Goal: Transaction & Acquisition: Purchase product/service

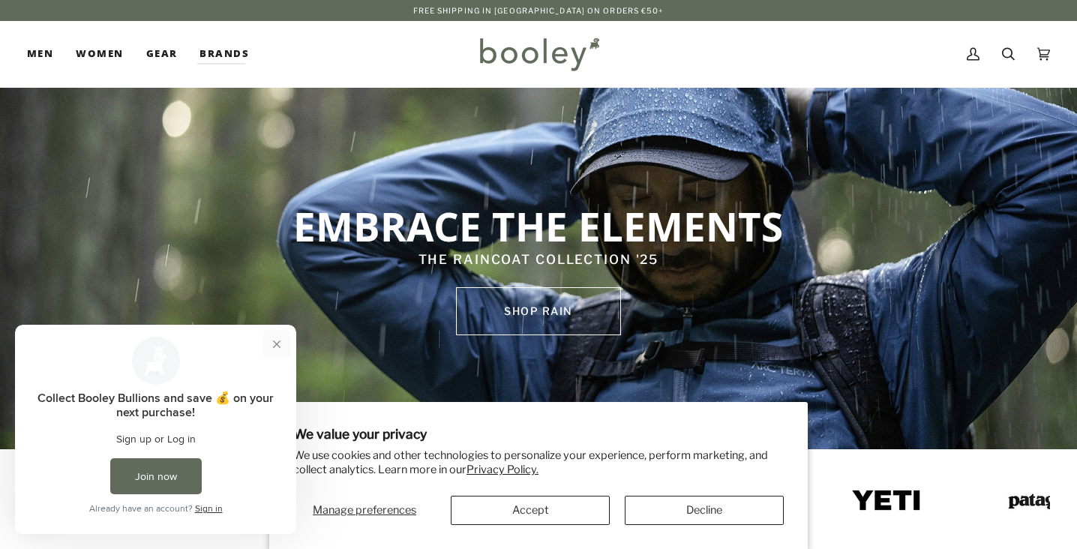
click at [280, 343] on button "Close prompt" at bounding box center [276, 344] width 27 height 27
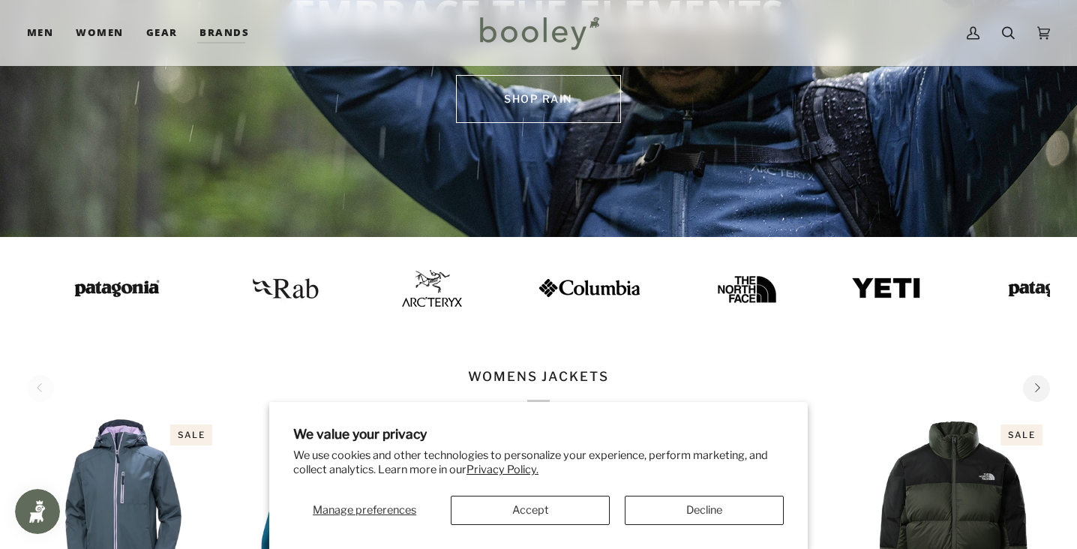
scroll to position [214, 0]
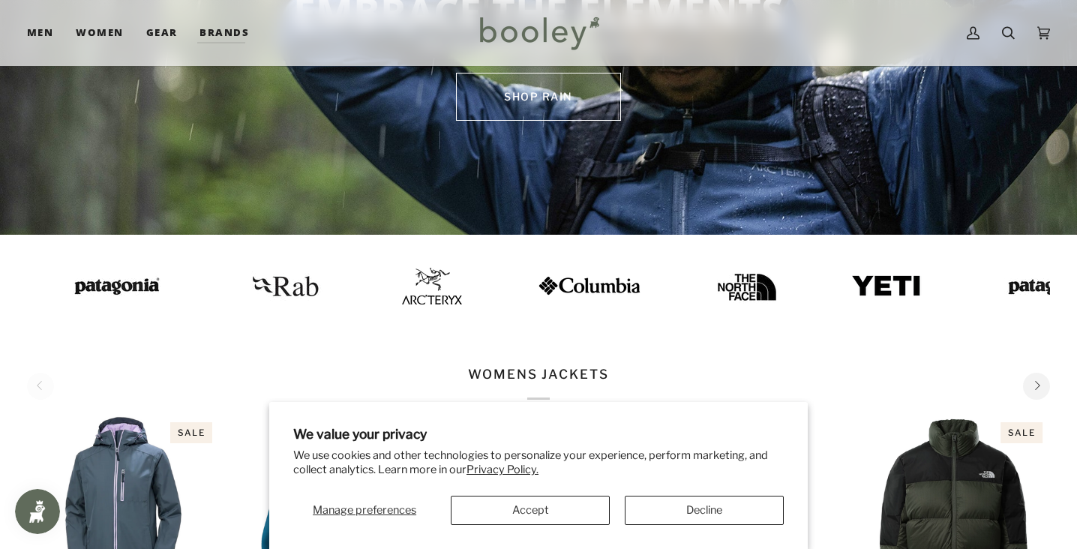
click at [699, 519] on button "Decline" at bounding box center [703, 510] width 159 height 29
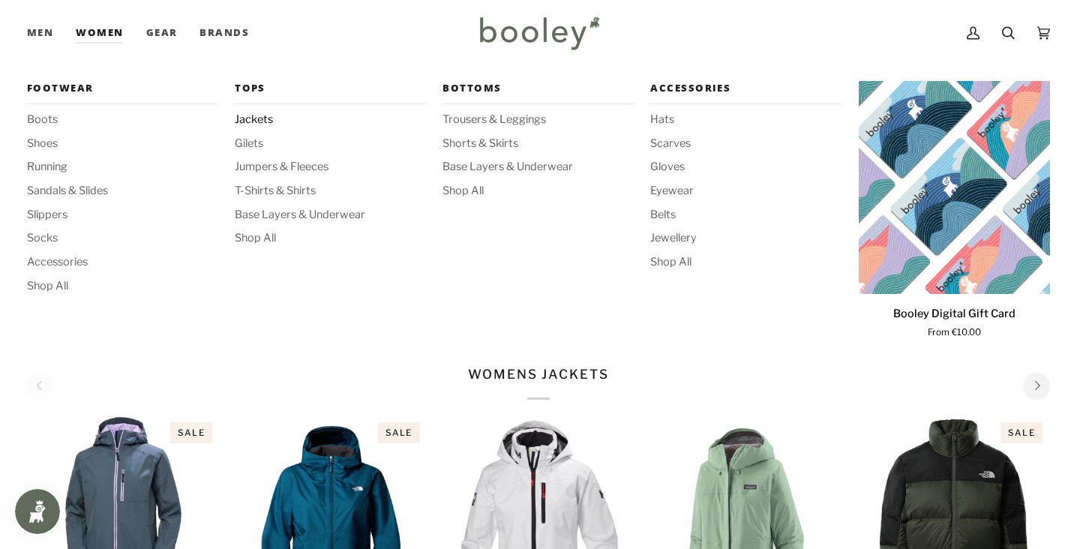
click at [247, 116] on span "Jackets" at bounding box center [330, 120] width 191 height 16
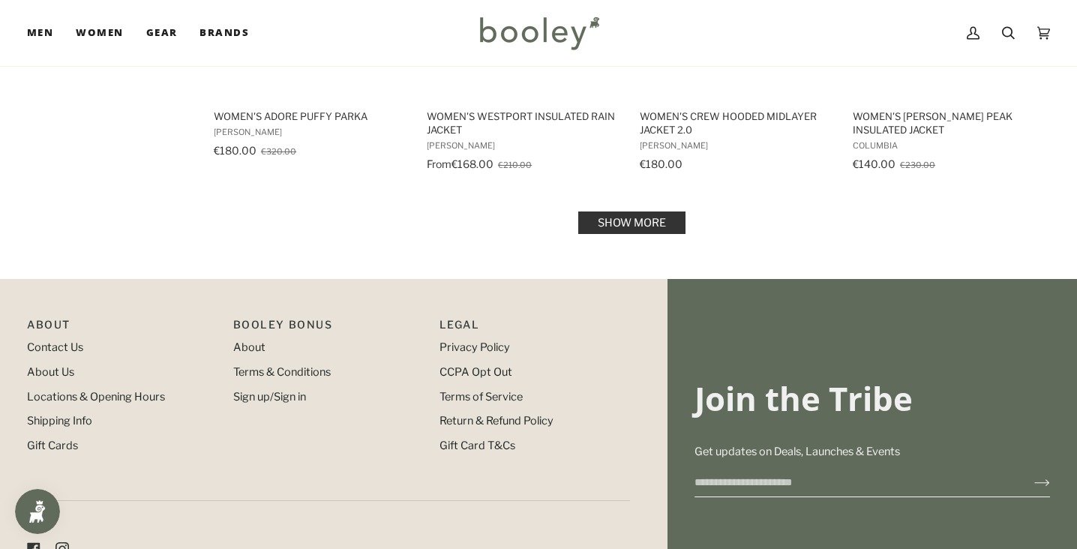
scroll to position [1706, 0]
click at [615, 233] on link "Show more" at bounding box center [631, 222] width 107 height 22
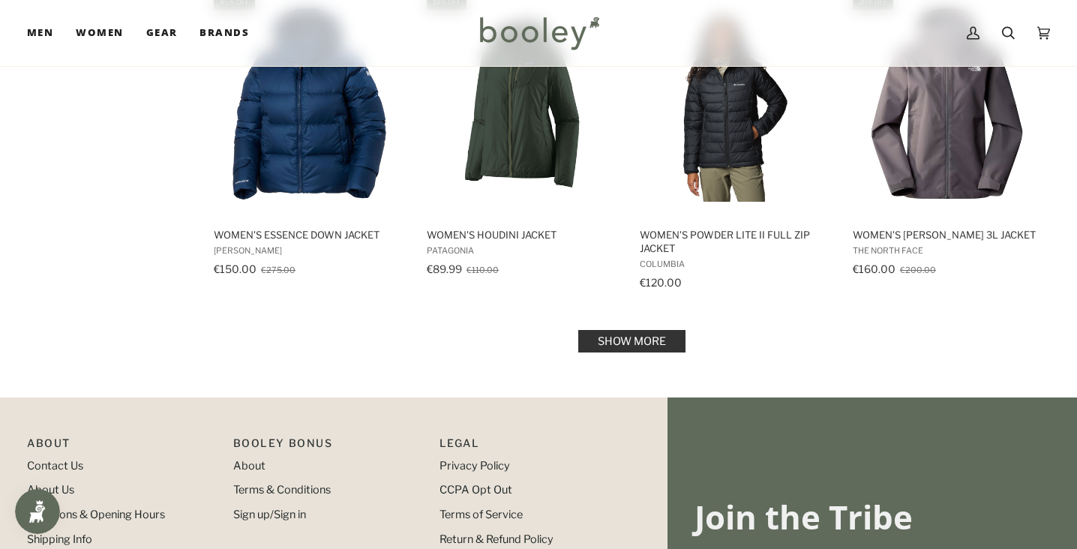
scroll to position [3294, 0]
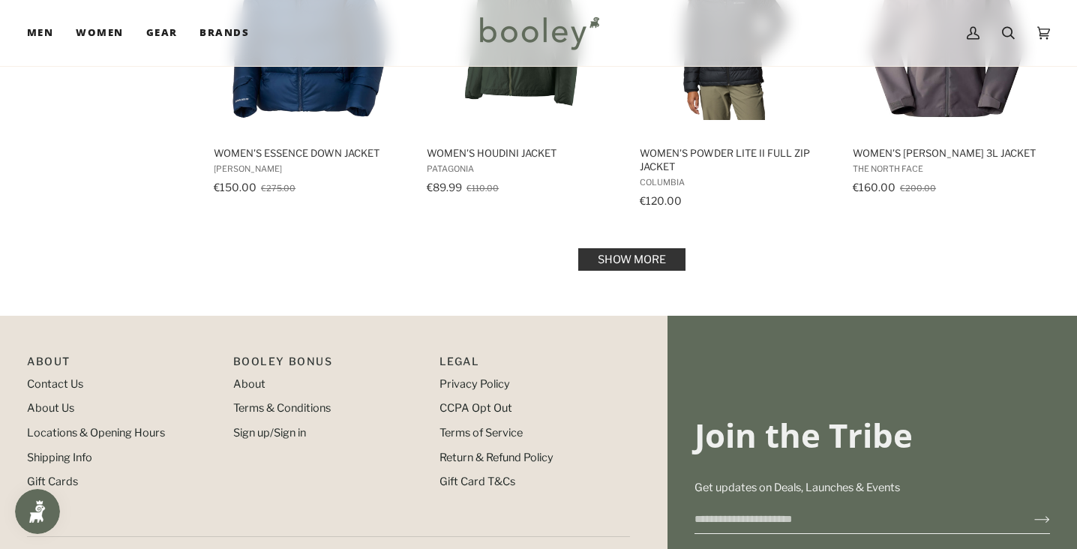
click at [636, 271] on link "Show more" at bounding box center [631, 259] width 107 height 22
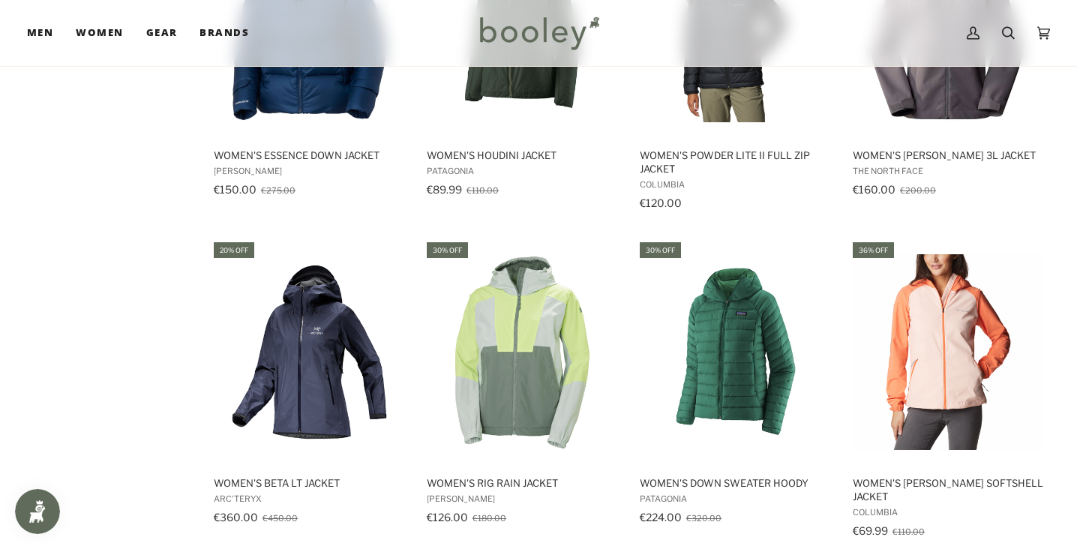
scroll to position [3281, 0]
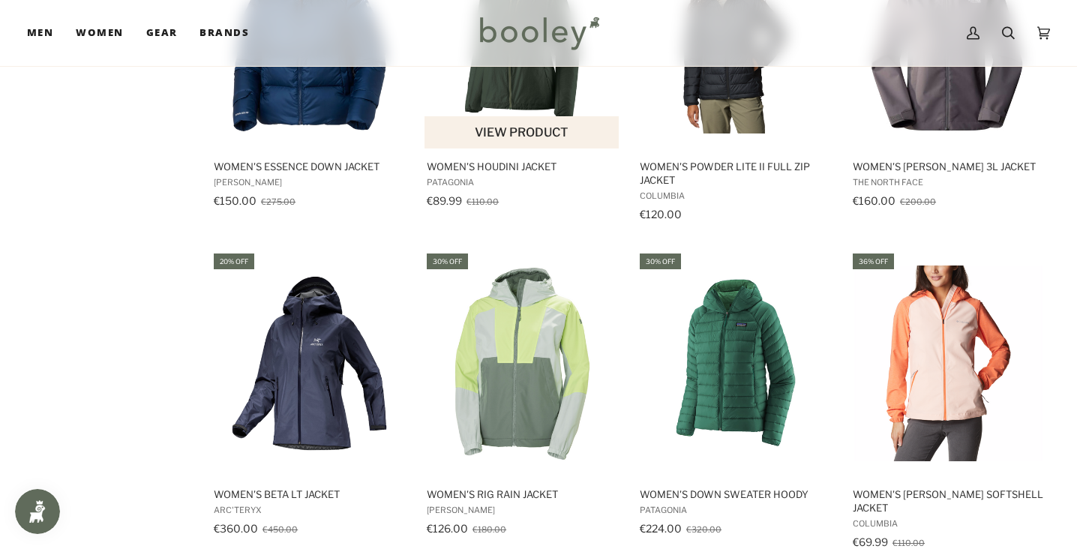
click at [501, 148] on button "View product" at bounding box center [521, 132] width 194 height 32
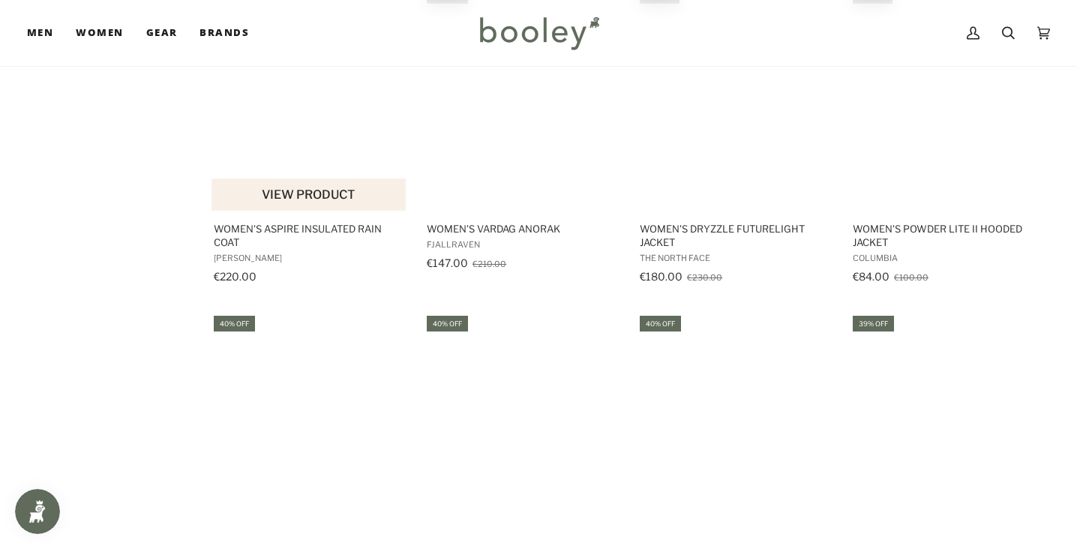
scroll to position [3874, 0]
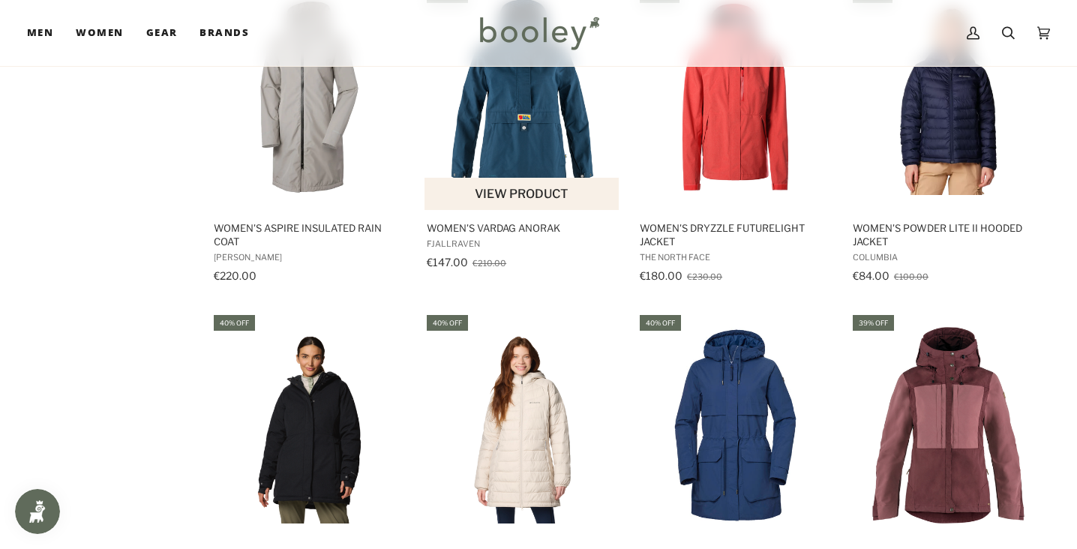
click at [517, 190] on img "Women's Vardag Anorak" at bounding box center [522, 97] width 196 height 196
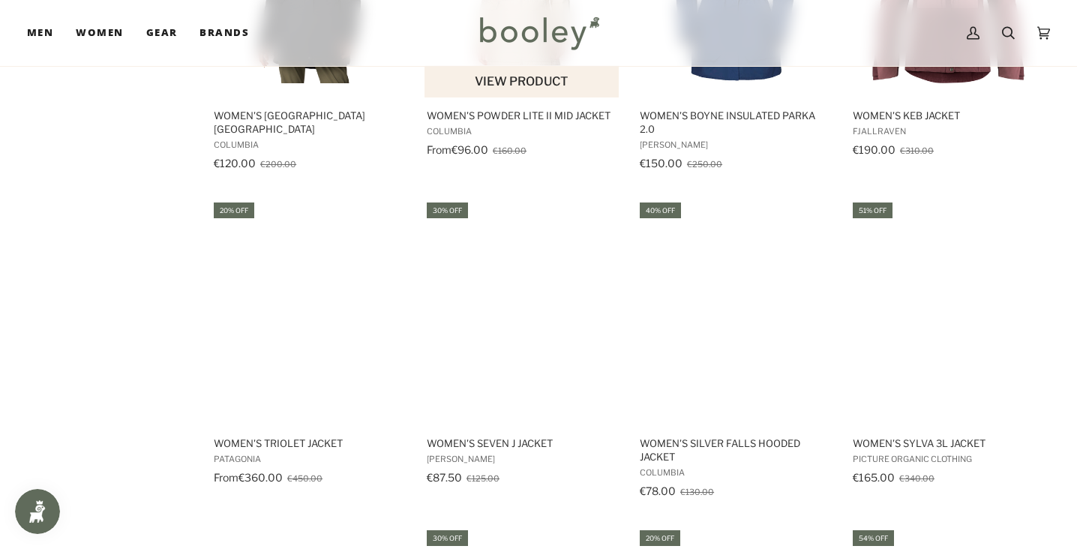
scroll to position [4459, 0]
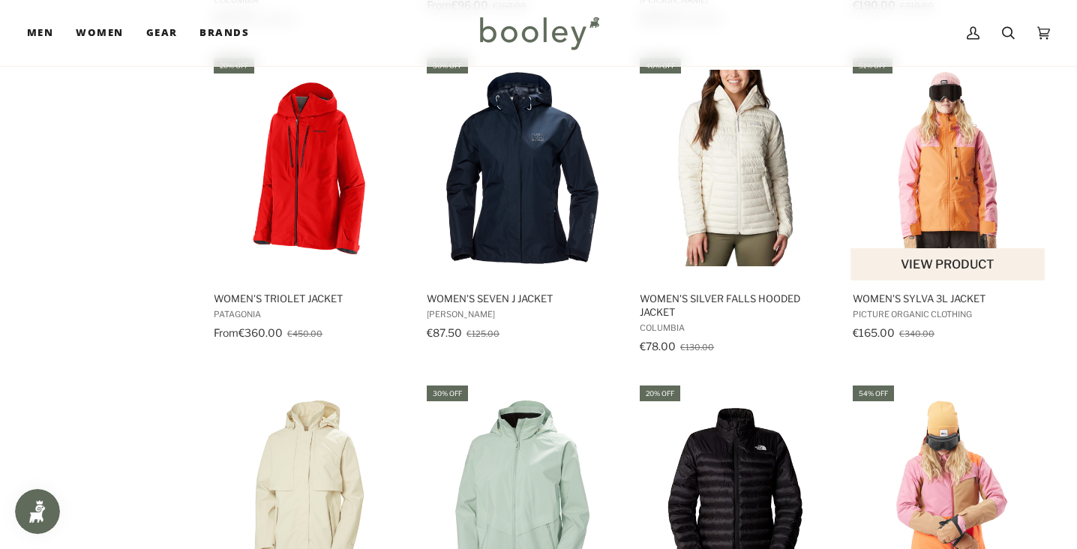
click at [914, 265] on img "Women's Sylva 3L Jacket" at bounding box center [948, 168] width 196 height 196
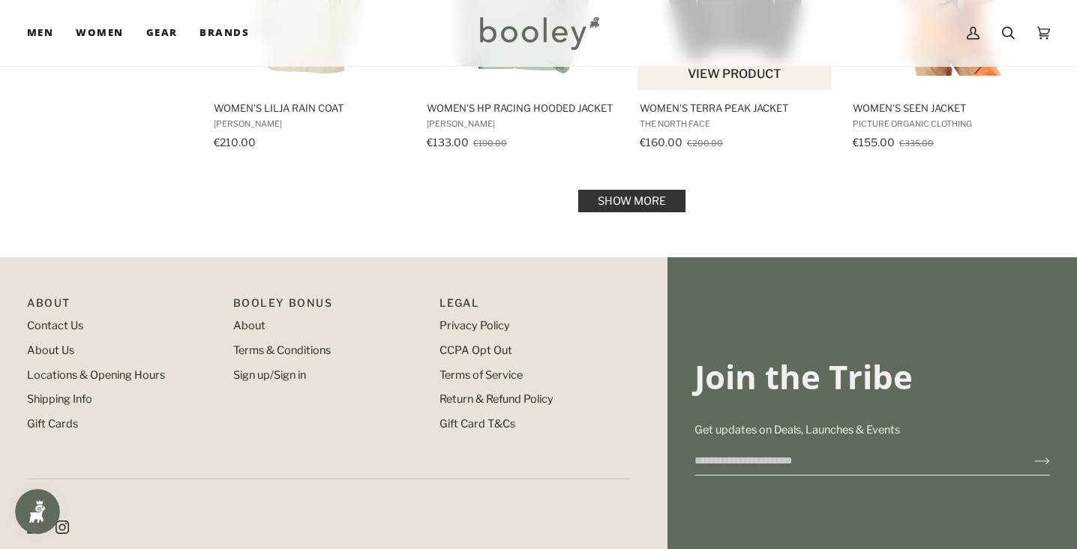
scroll to position [4949, 0]
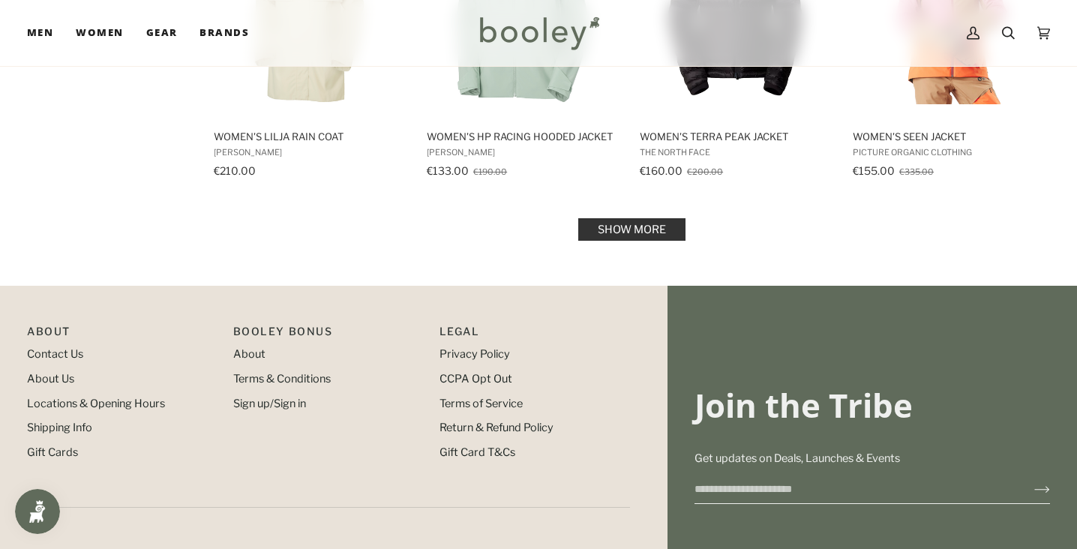
click at [649, 241] on link "Show more" at bounding box center [631, 229] width 107 height 22
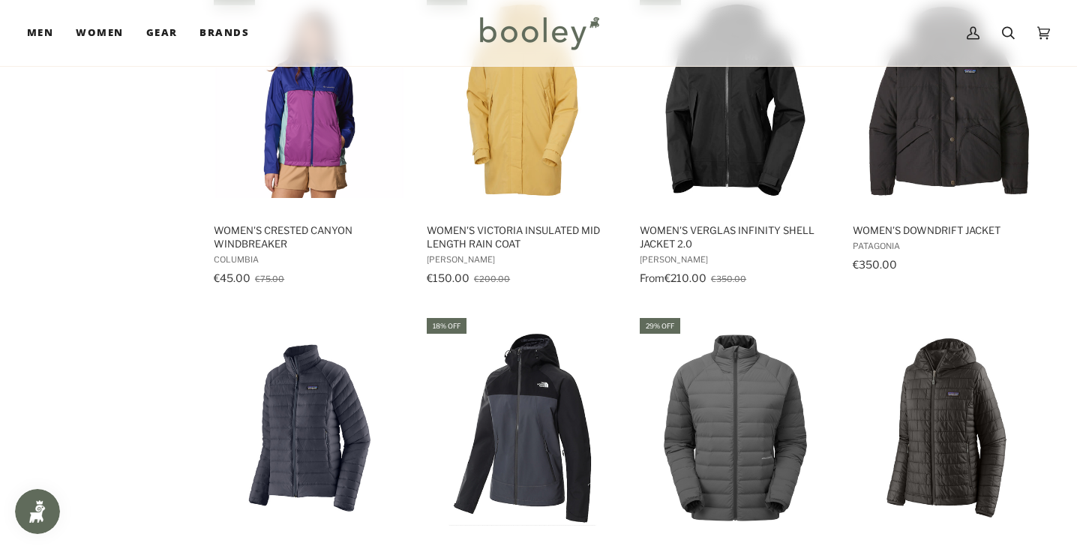
scroll to position [5851, 0]
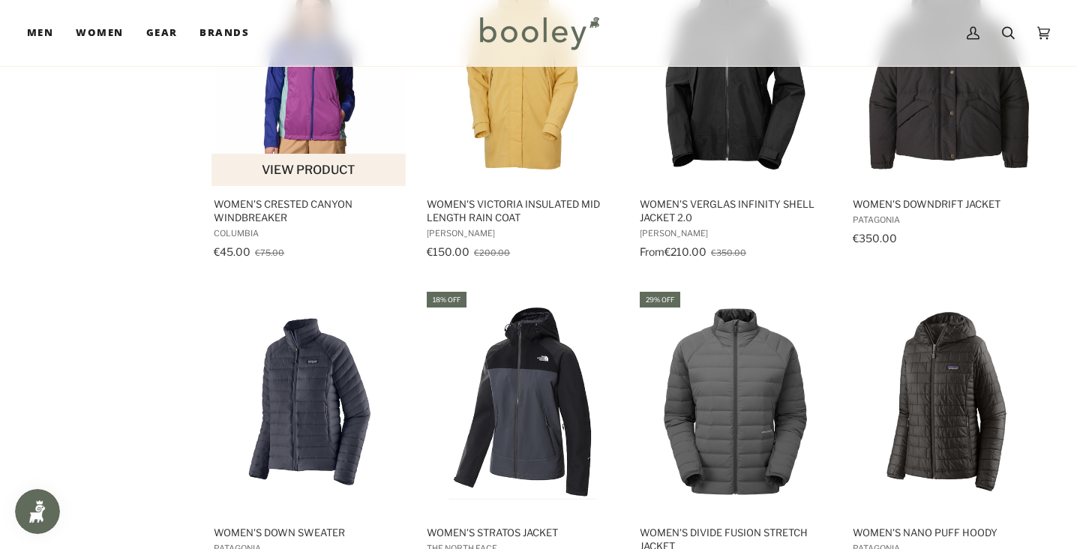
click at [310, 172] on img "Women's Crested Canyon Windbreaker" at bounding box center [309, 74] width 196 height 196
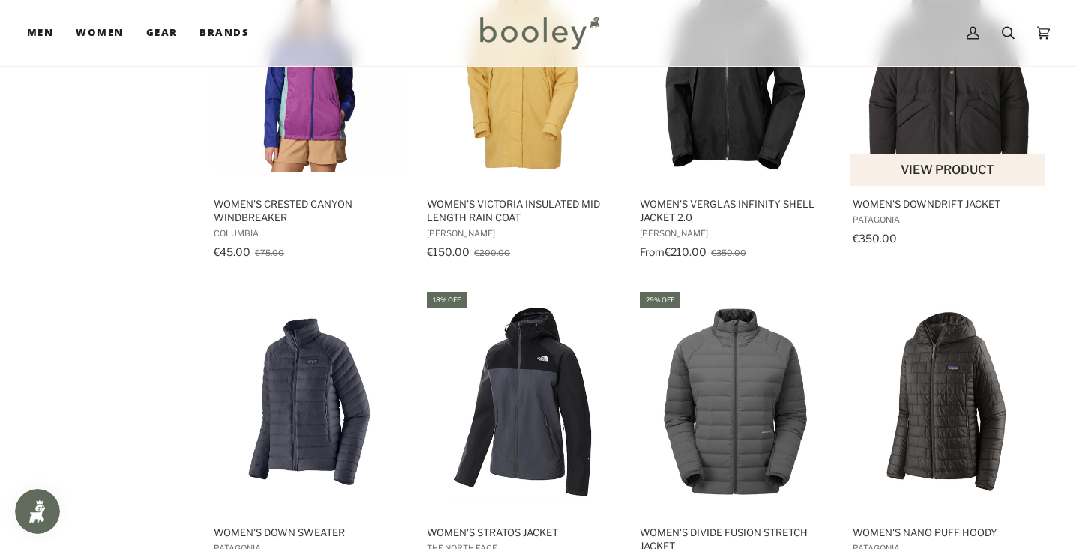
click at [954, 172] on img "Women's Downdrift Jacket" at bounding box center [948, 74] width 196 height 196
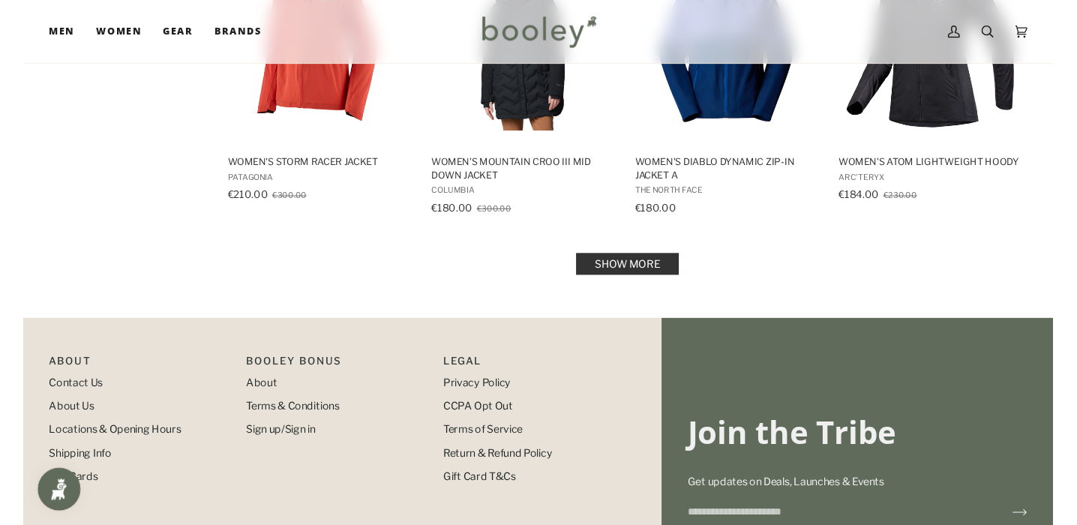
scroll to position [6540, 0]
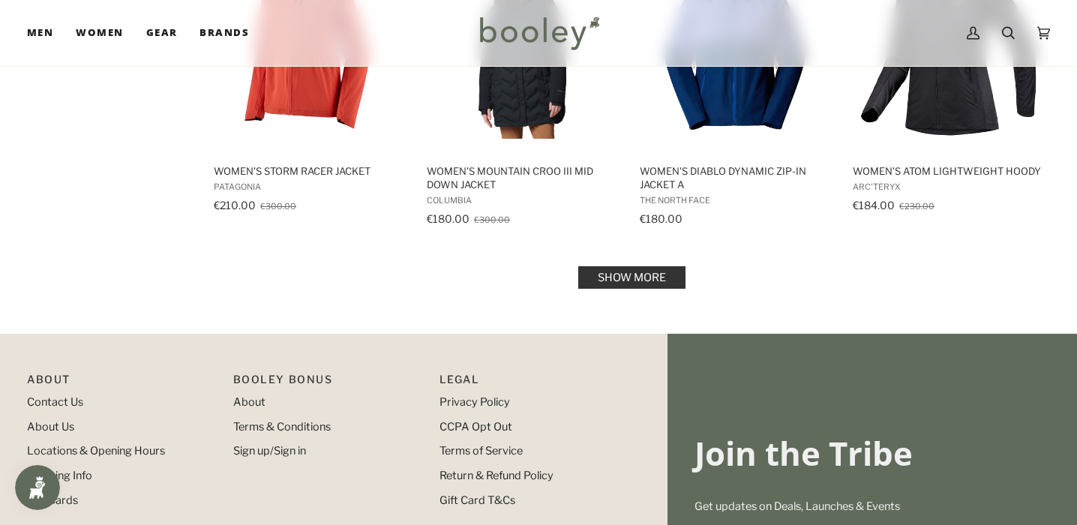
click at [631, 414] on div "Legal Pipeline_Footer Sub Privacy Policy CCPA Opt Out Terms of Service Return &…" at bounding box center [535, 443] width 206 height 145
click at [642, 277] on link "Show more" at bounding box center [631, 277] width 107 height 22
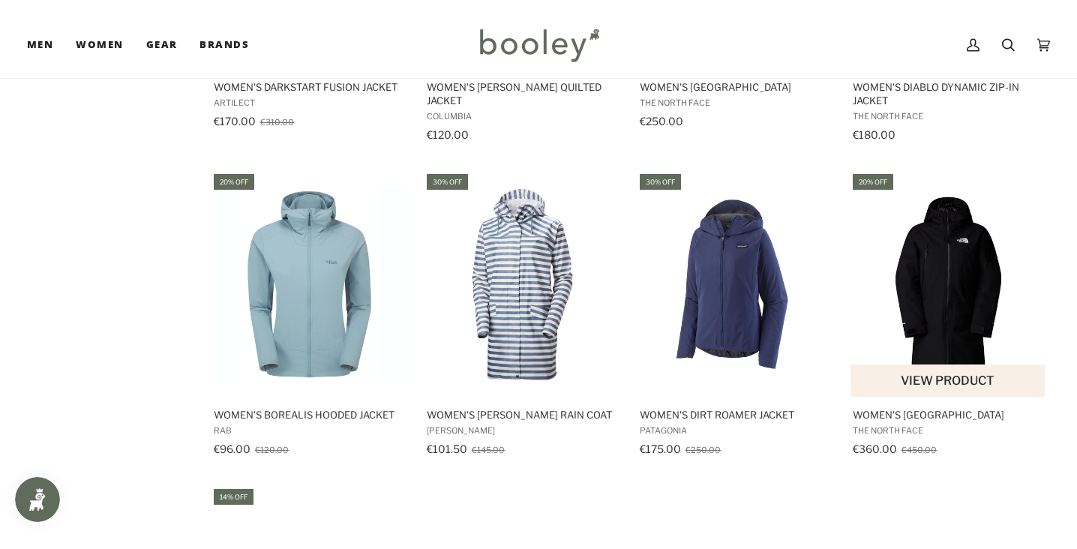
scroll to position [7616, 0]
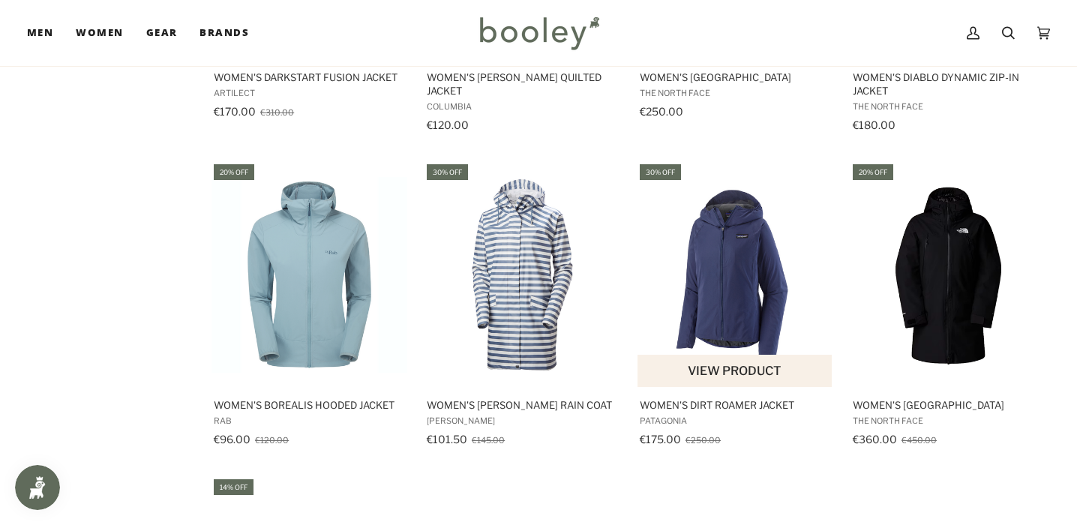
click at [720, 271] on img "Women's Dirt Roamer Jacket" at bounding box center [735, 275] width 196 height 196
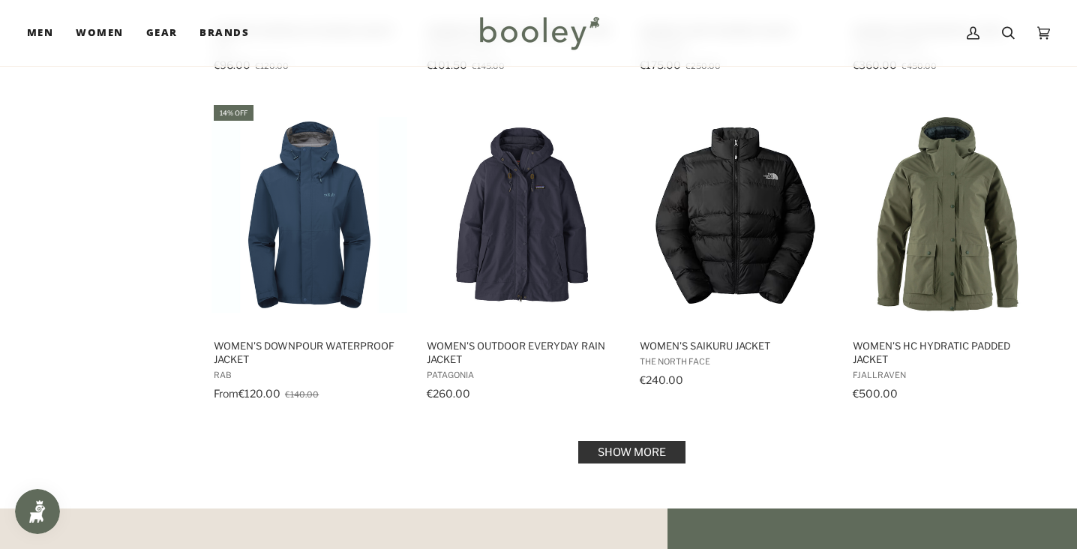
scroll to position [7981, 0]
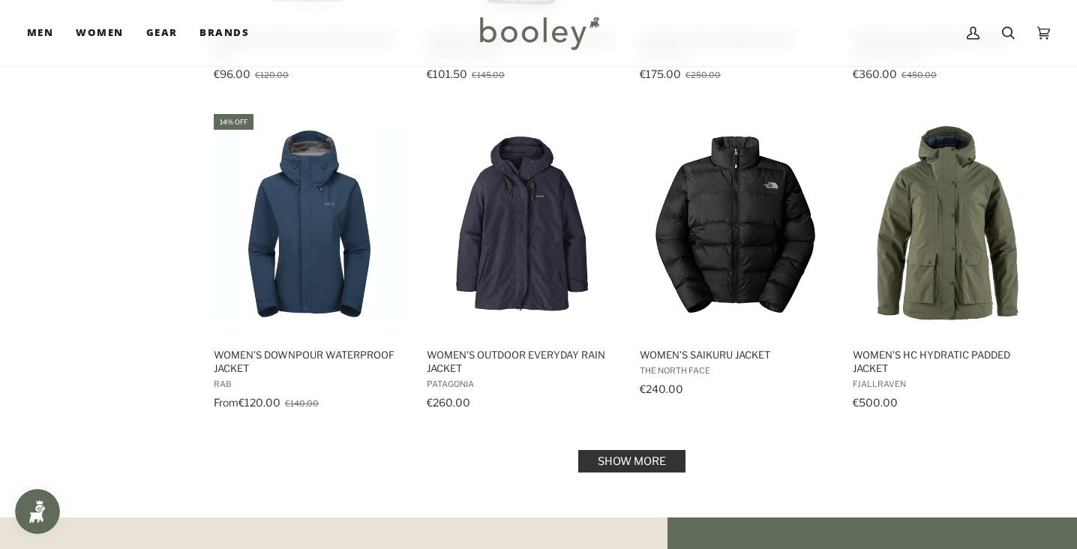
click at [598, 472] on link "Show more" at bounding box center [631, 461] width 107 height 22
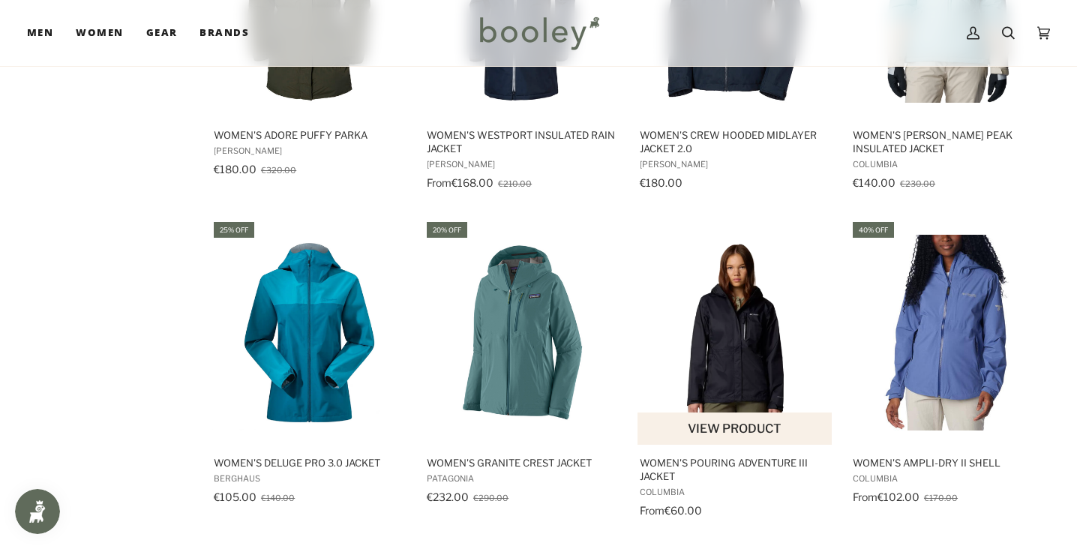
scroll to position [1686, 0]
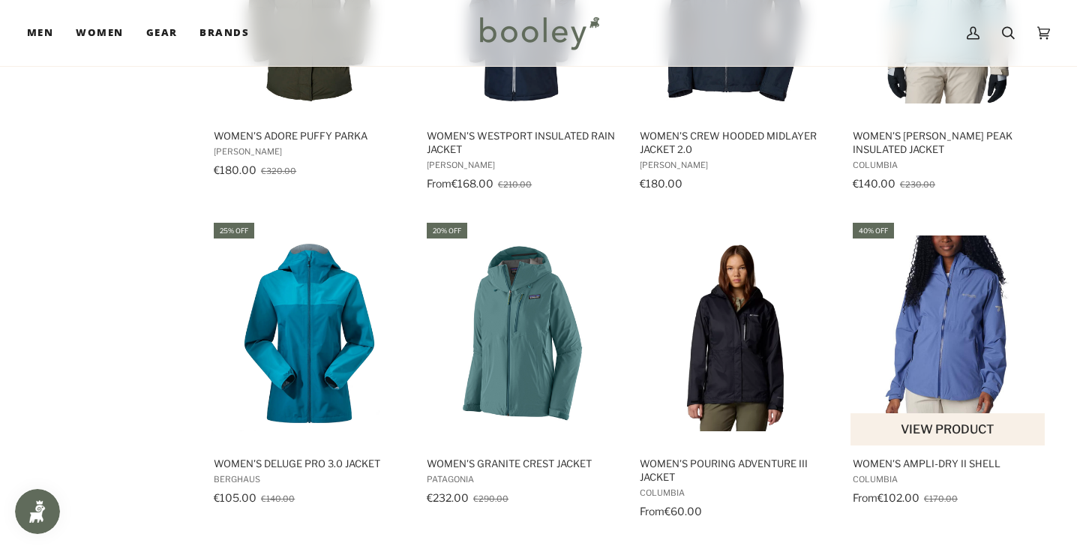
click at [907, 366] on img "Women's Ampli-Dry II Shell" at bounding box center [948, 333] width 196 height 196
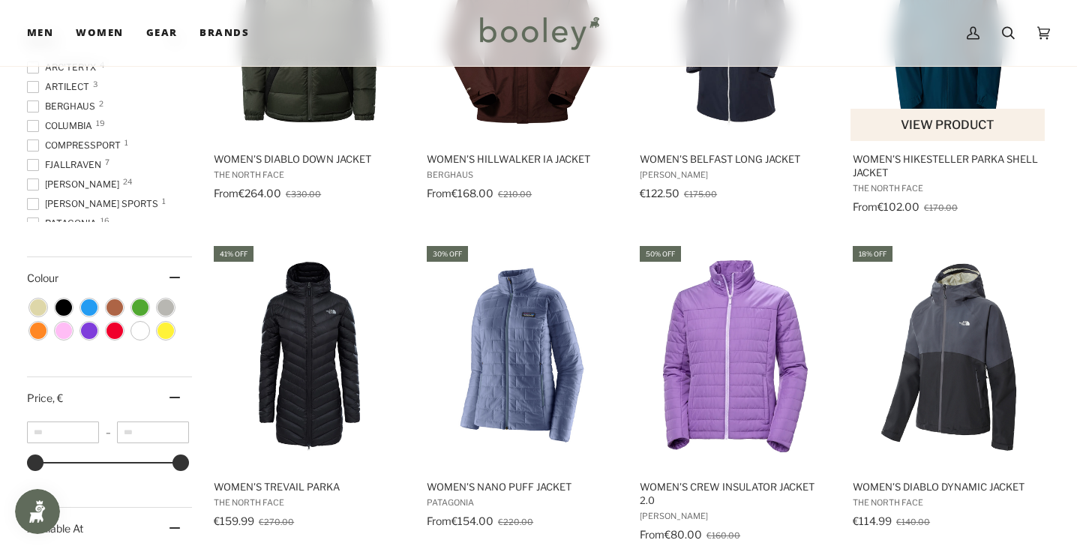
scroll to position [801, 0]
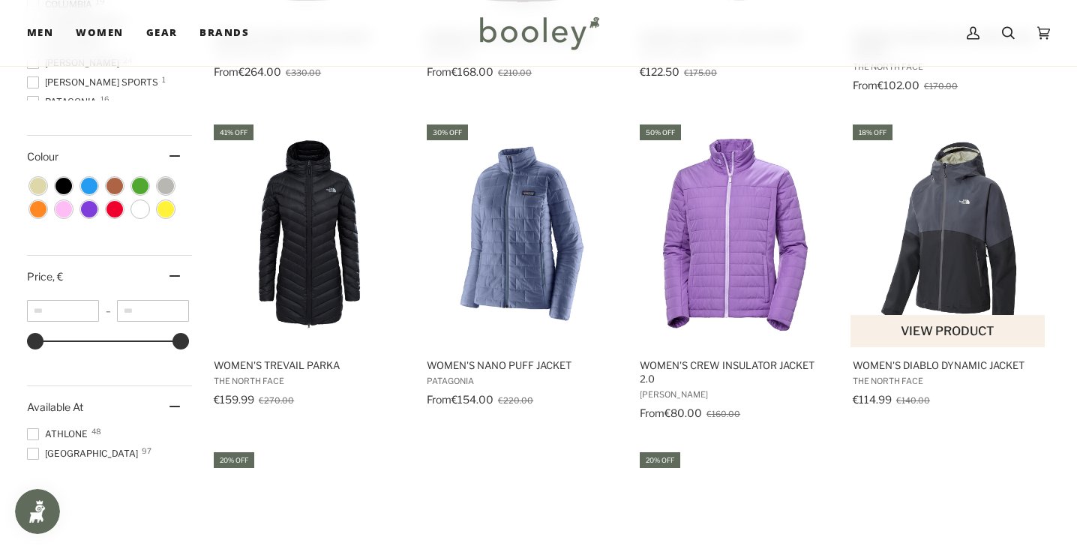
click at [966, 227] on img "Women's Diablo Dynamic Jacket" at bounding box center [948, 234] width 196 height 196
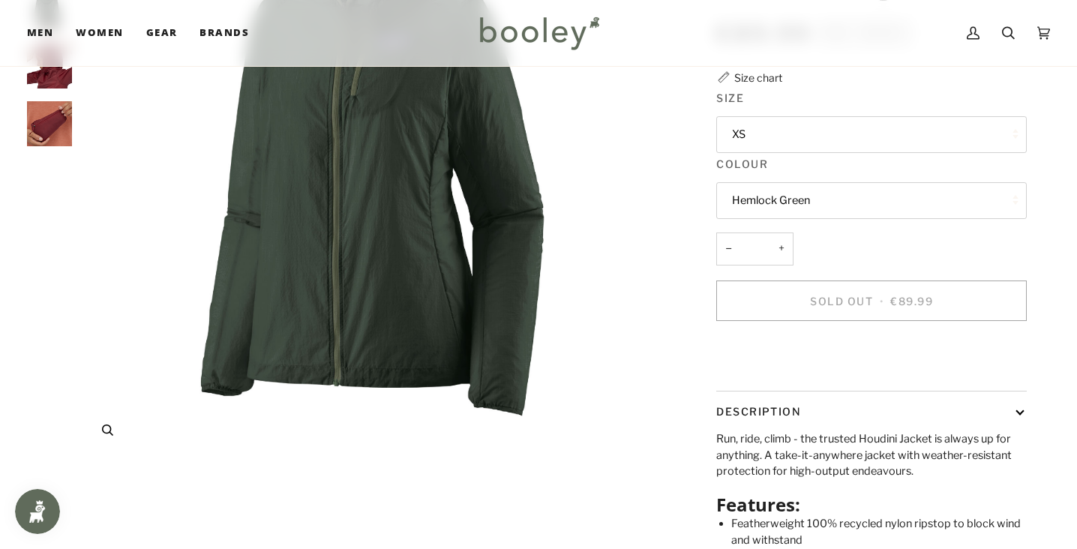
scroll to position [229, 0]
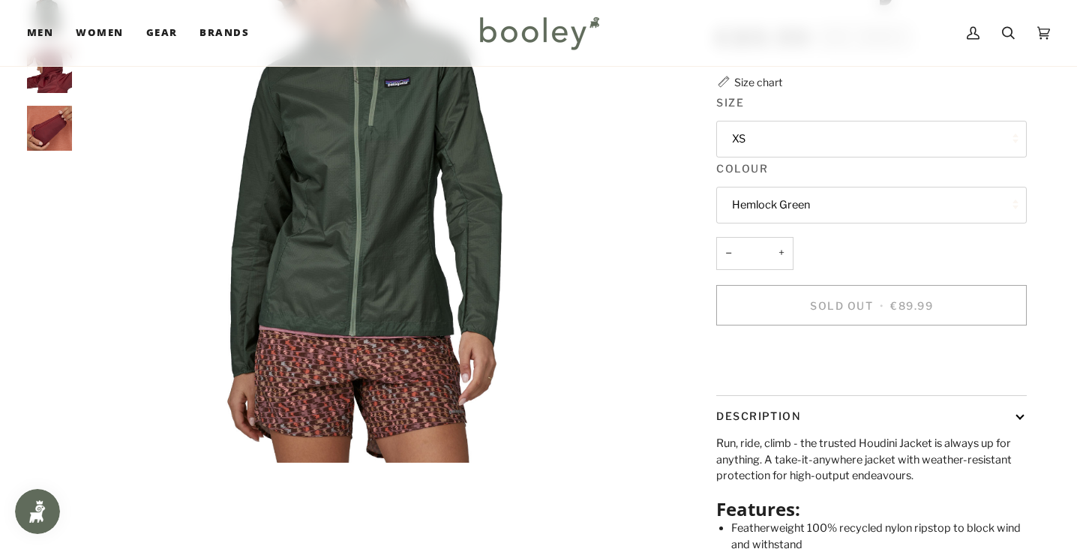
click at [56, 35] on img "Patagonia Women's Houdini Jacket Hemlock Green - Booley Galway" at bounding box center [49, 12] width 45 height 45
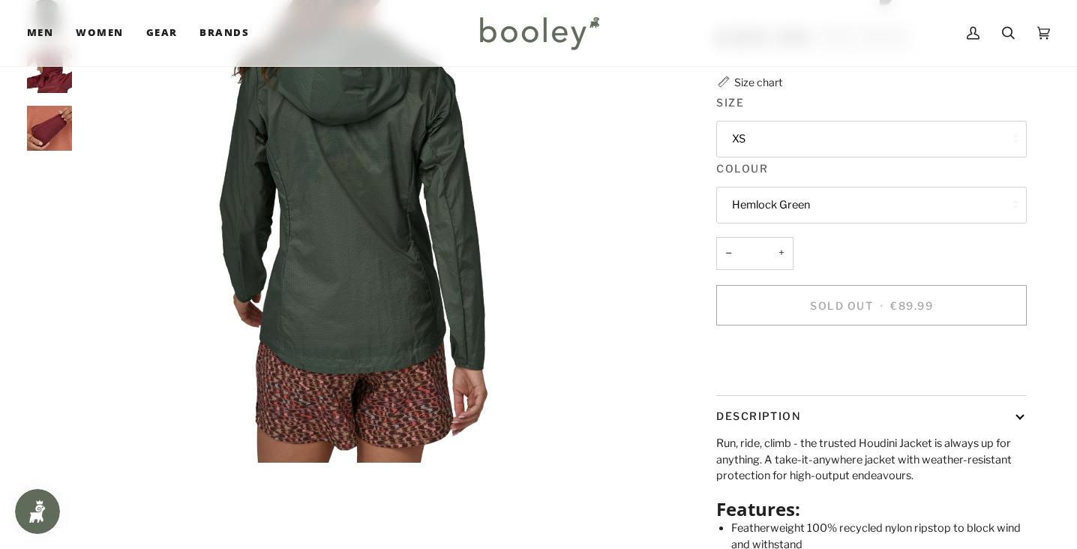
click at [40, 93] on img "Patagonia Women's Houdini Jacket - Booley Galway" at bounding box center [49, 70] width 45 height 45
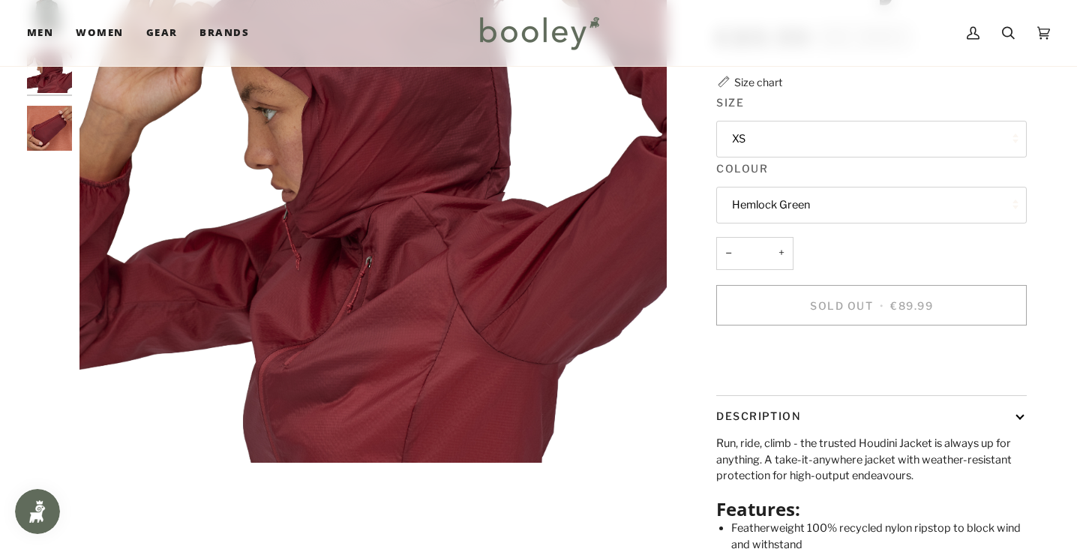
click at [46, 151] on img "Patagonia Women's Houdini Jacket - Booley Galway" at bounding box center [49, 128] width 45 height 45
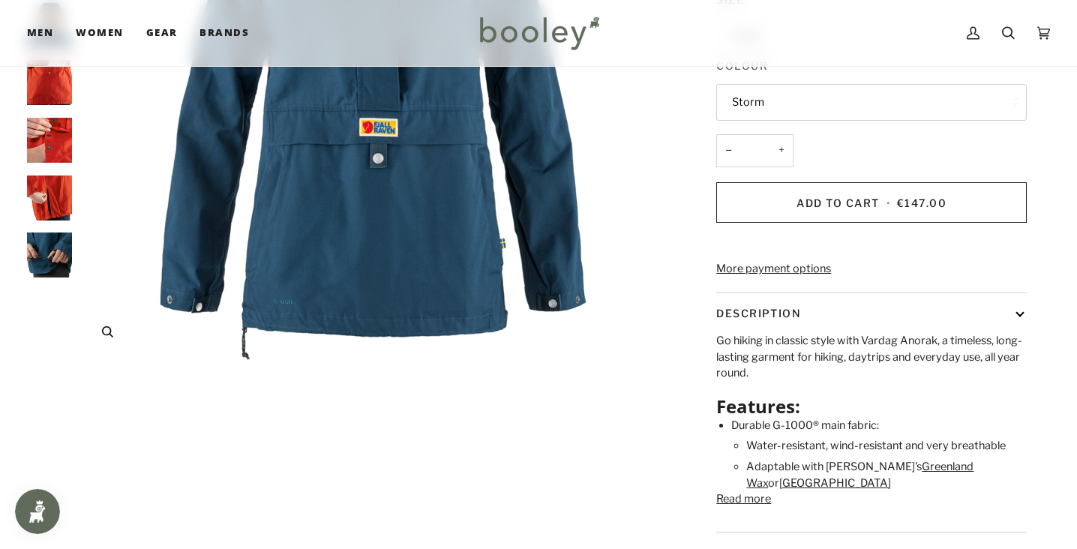
scroll to position [332, 0]
click at [766, 121] on button "Storm" at bounding box center [871, 102] width 310 height 37
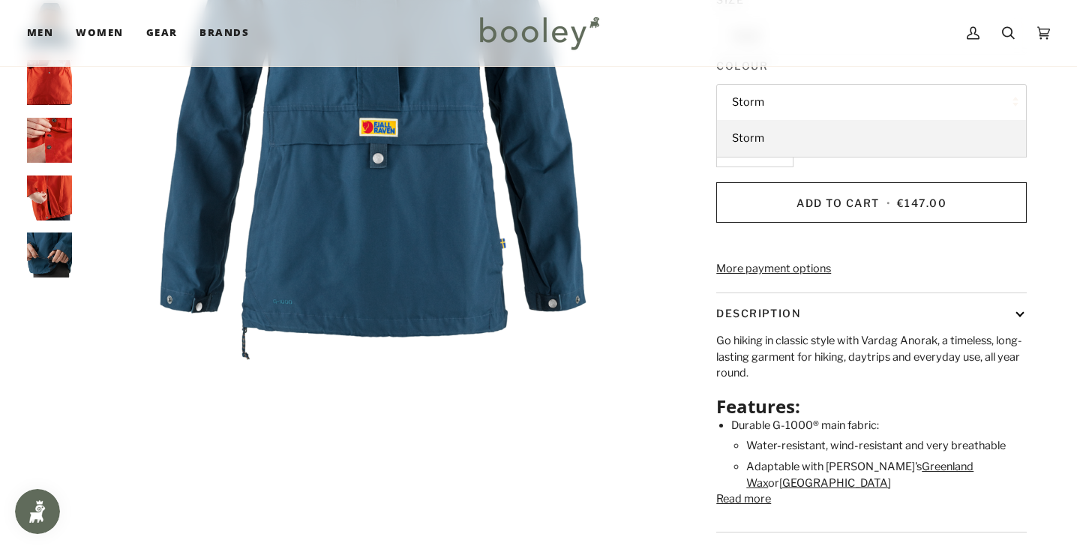
click at [766, 121] on button "Storm" at bounding box center [871, 102] width 310 height 37
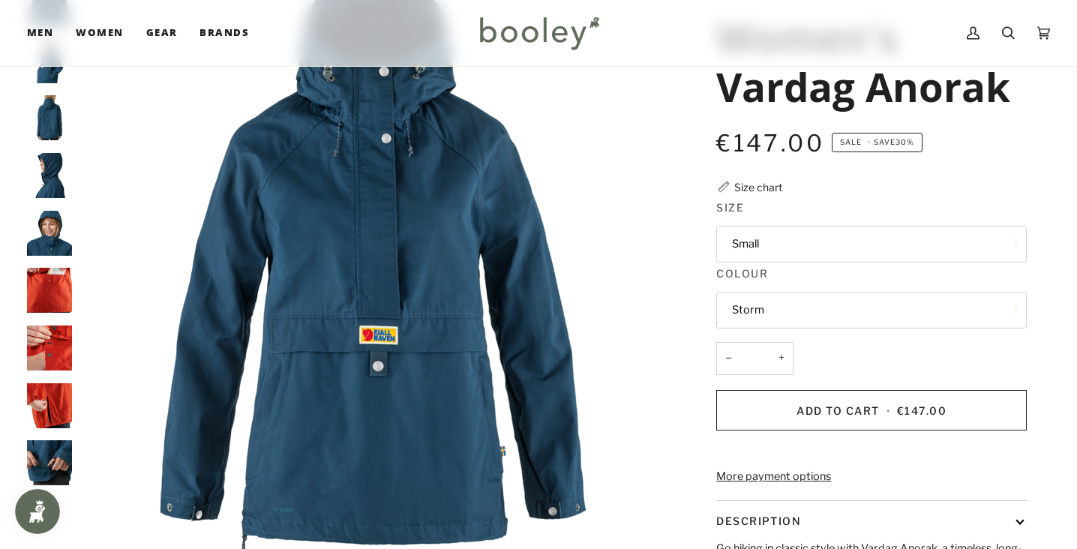
scroll to position [124, 0]
click at [52, 26] on img "Fjallraven Women's Vardag Anorak Storm - Booley Galway" at bounding box center [49, 3] width 45 height 45
click at [52, 84] on img "Fjallraven Women's Vardag Anorak - Booley Galway" at bounding box center [49, 61] width 45 height 45
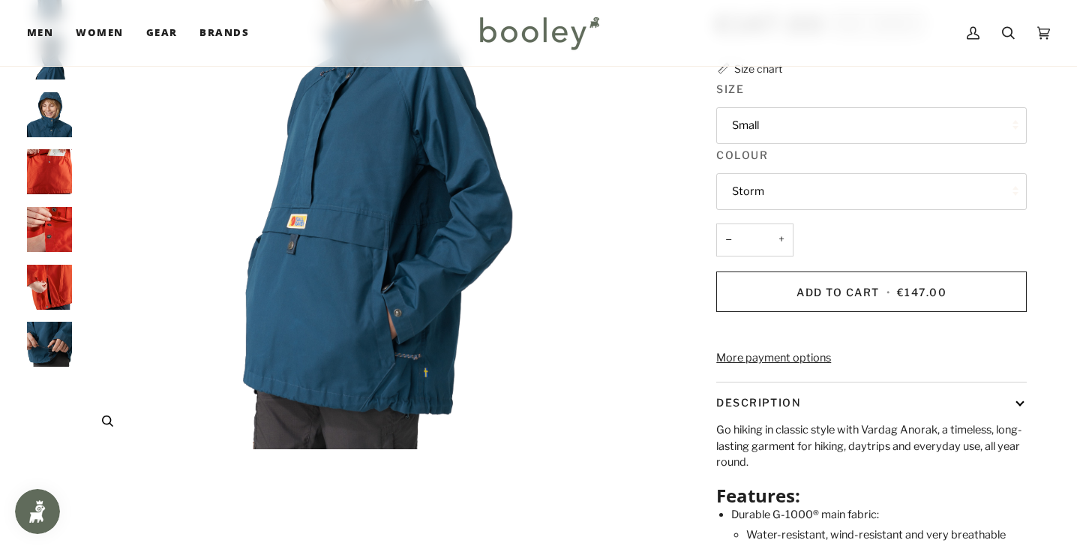
scroll to position [244, 0]
click at [58, 79] on img "Fjallraven Women's Vardag Anorak - Booley Galway" at bounding box center [49, 56] width 45 height 45
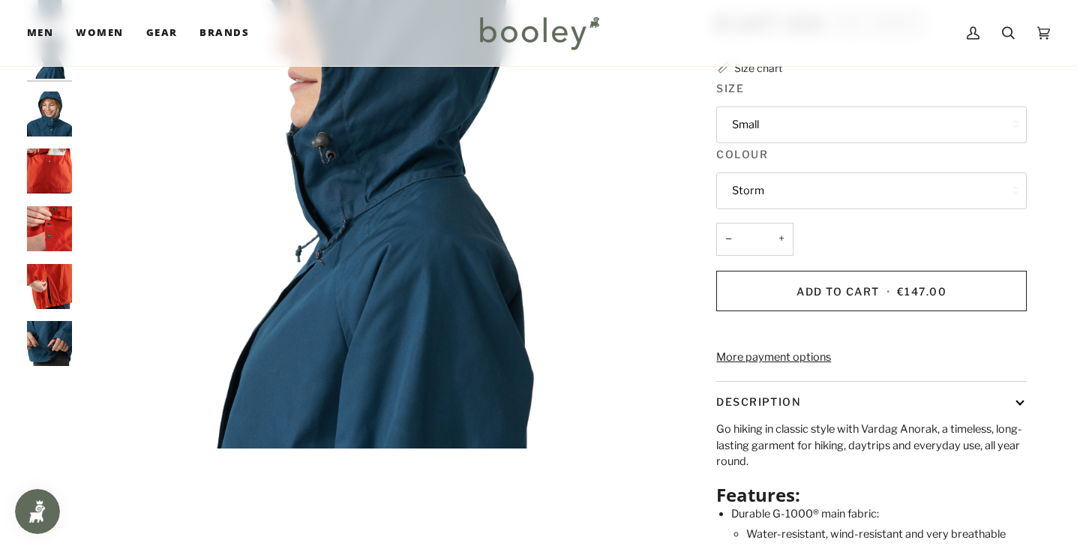
click at [49, 136] on img "Fjallraven Women's Vardag Anorak - Booley Galway" at bounding box center [49, 113] width 45 height 45
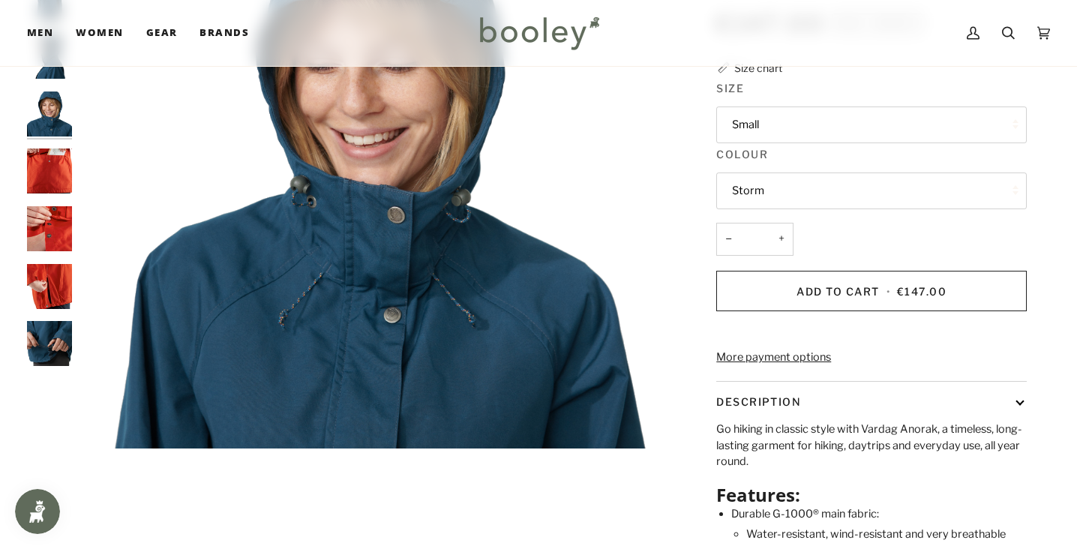
click at [37, 193] on img "Fjallraven Women's Vardag Anorak - Booley Galway" at bounding box center [49, 170] width 45 height 45
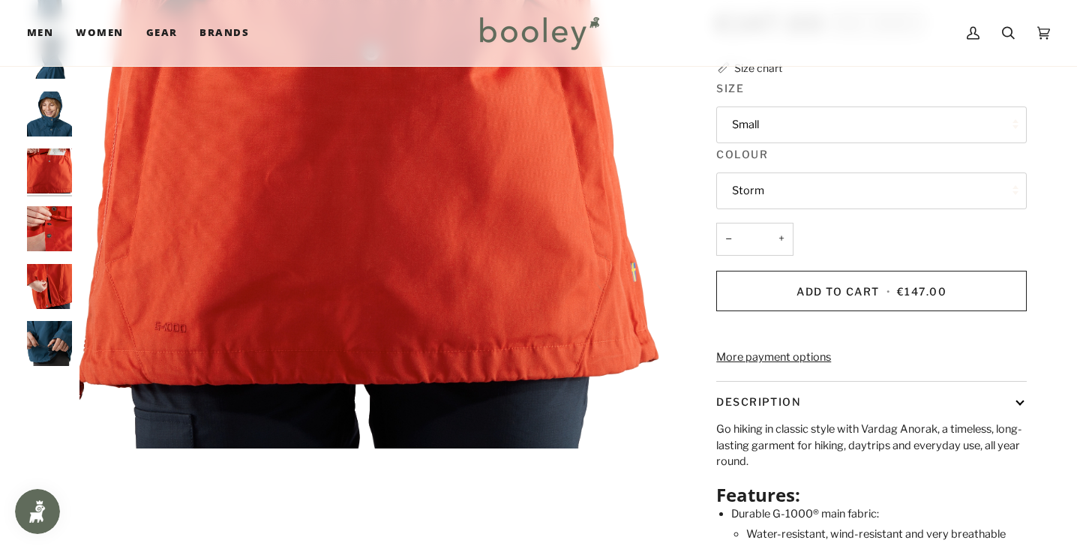
click at [47, 251] on img "Fjallraven Women's Vardag Anorak - Booley Galway" at bounding box center [49, 228] width 45 height 45
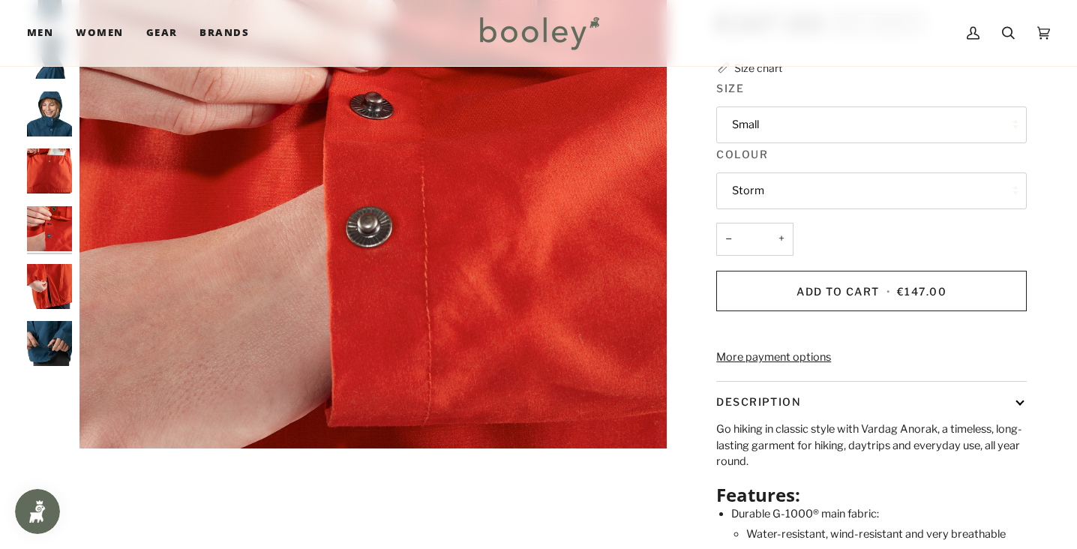
click at [46, 309] on img "Fjallraven Women's Vardag Anorak - Booley Galway" at bounding box center [49, 286] width 45 height 45
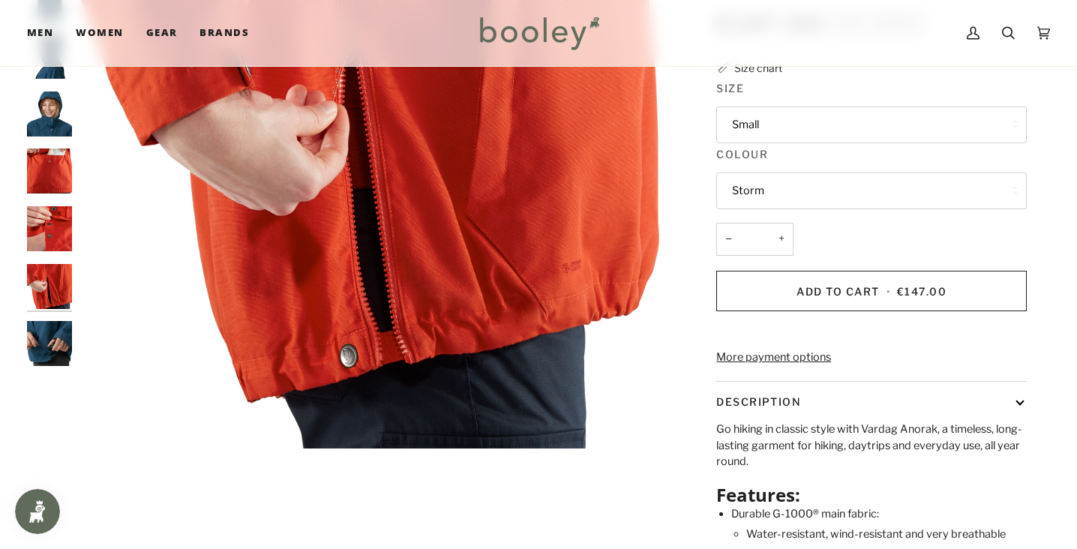
click at [61, 366] on img "Fjallraven Women's Vardag Anorak - Booley Galway" at bounding box center [49, 343] width 45 height 45
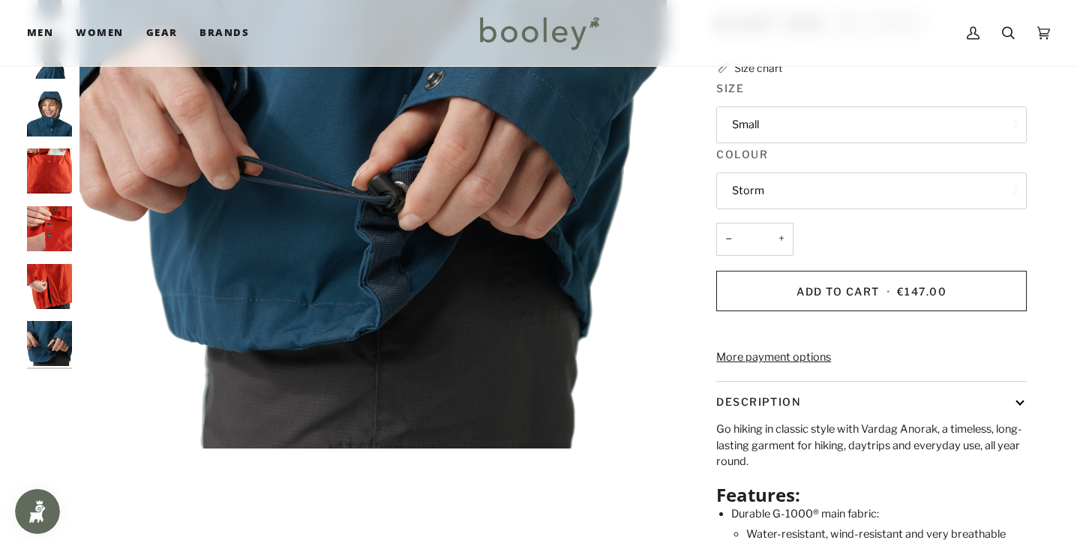
click at [59, 136] on img "Fjallraven Women's Vardag Anorak - Booley Galway" at bounding box center [49, 113] width 45 height 45
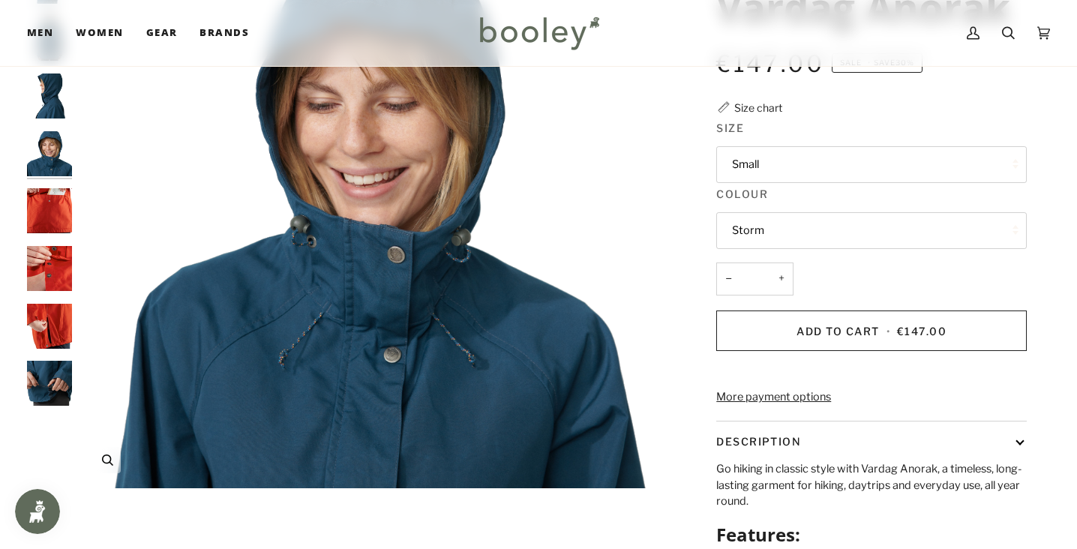
scroll to position [193, 0]
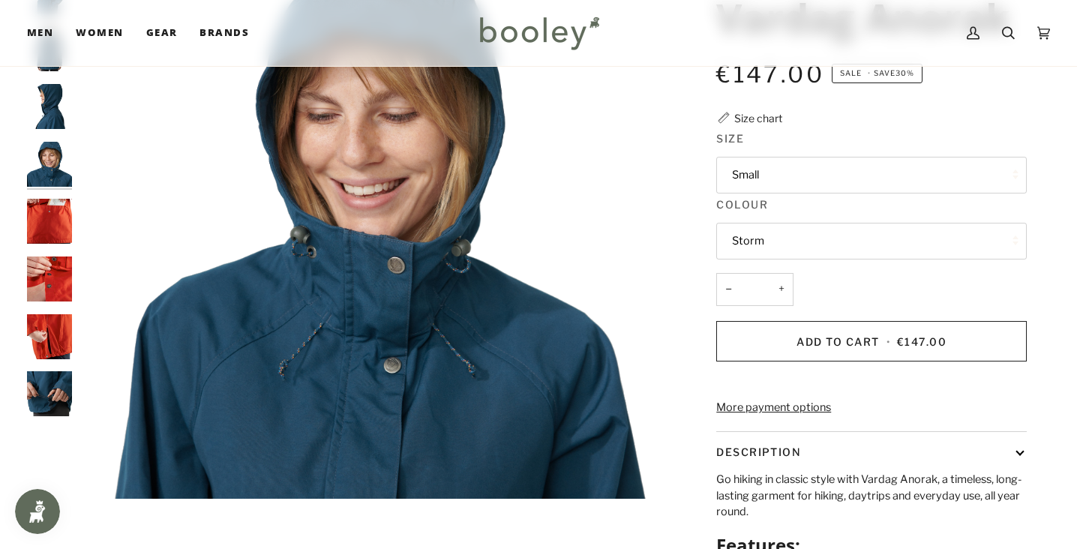
click at [55, 129] on img "Fjallraven Women's Vardag Anorak - Booley Galway" at bounding box center [49, 106] width 45 height 45
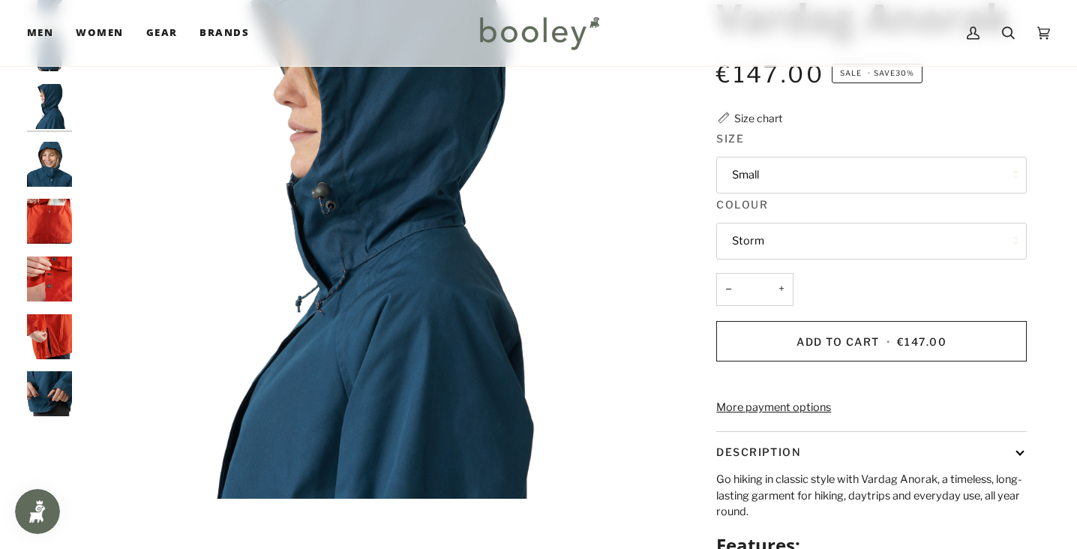
click at [34, 71] on img "Fjallraven Women's Vardag Anorak - Booley Galway" at bounding box center [49, 48] width 45 height 45
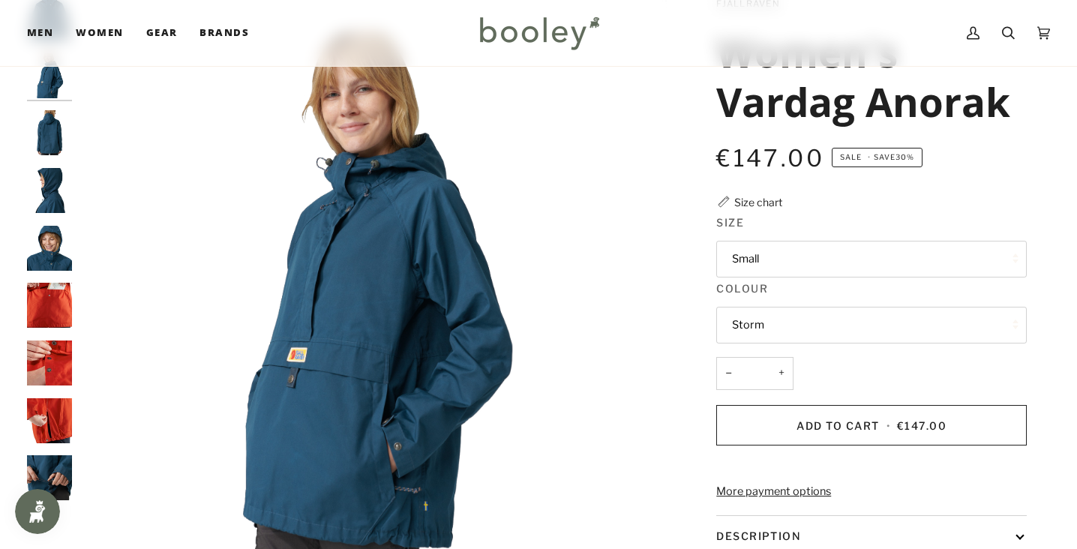
scroll to position [109, 0]
click at [51, 40] on img "Fjallraven Women's Vardag Anorak Storm - Booley Galway" at bounding box center [49, 18] width 45 height 45
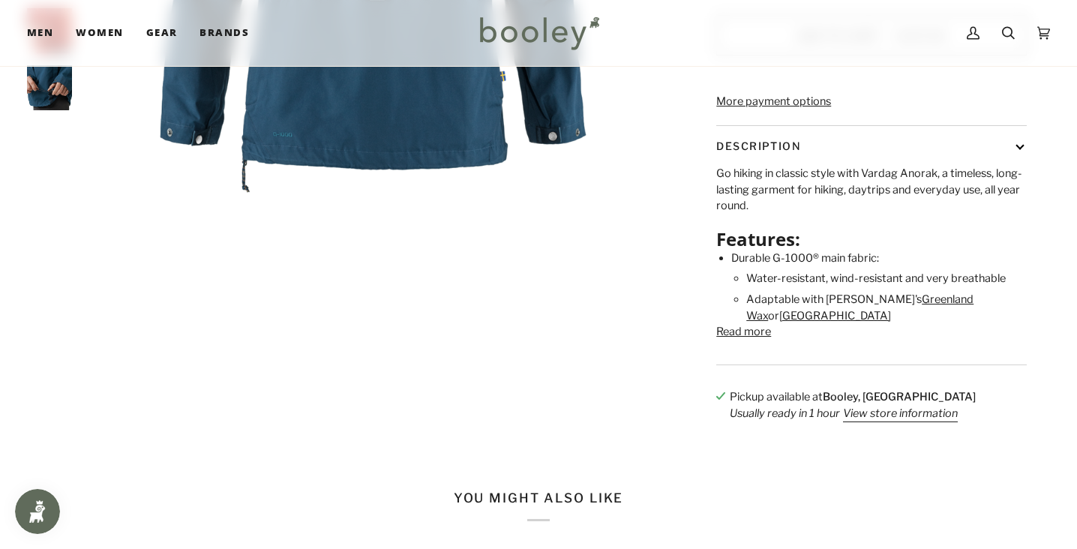
scroll to position [499, 0]
click at [745, 340] on button "Read more" at bounding box center [743, 332] width 55 height 16
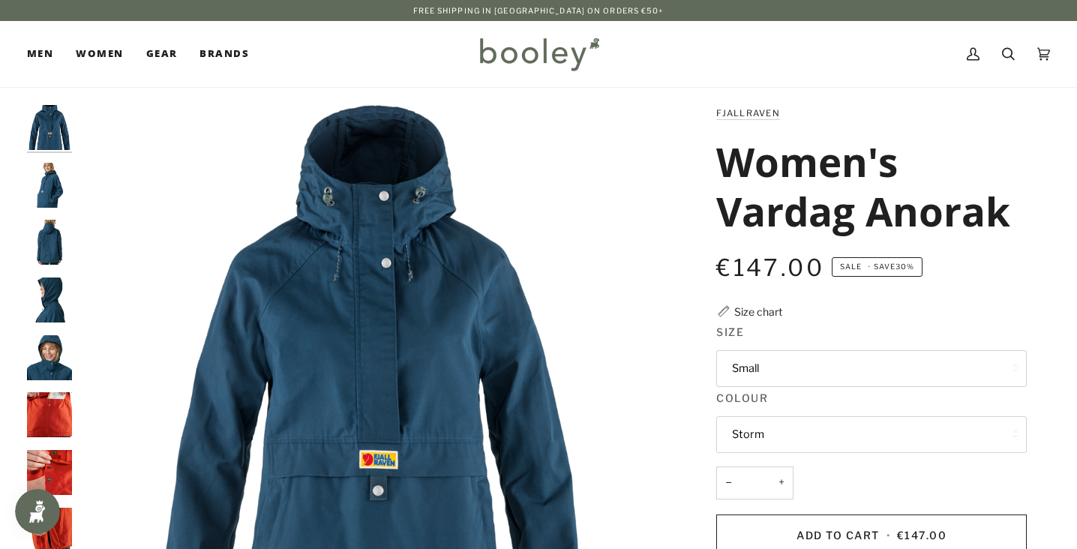
scroll to position [0, 0]
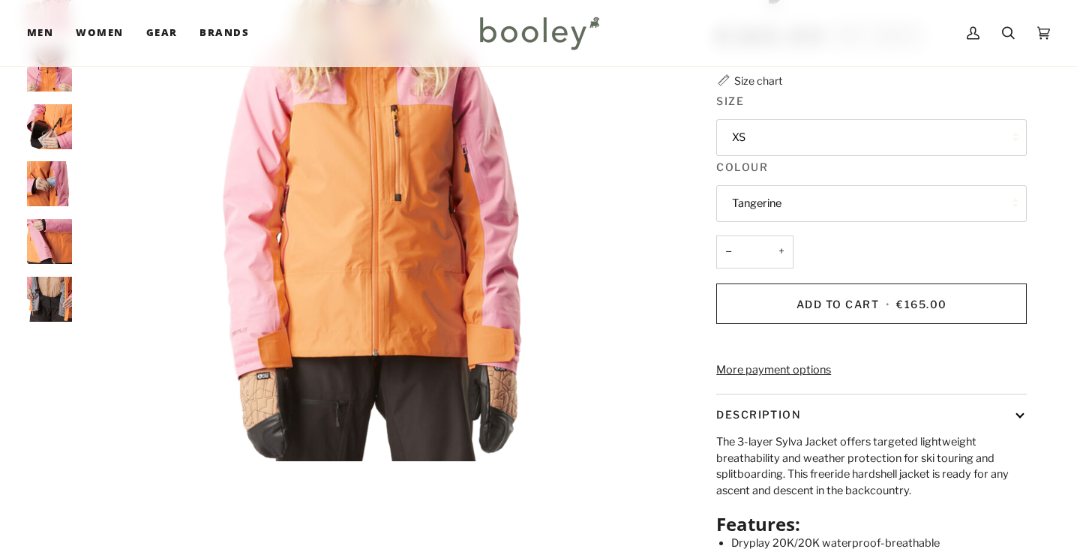
scroll to position [231, 0]
click at [903, 222] on button "Tangerine" at bounding box center [871, 203] width 310 height 37
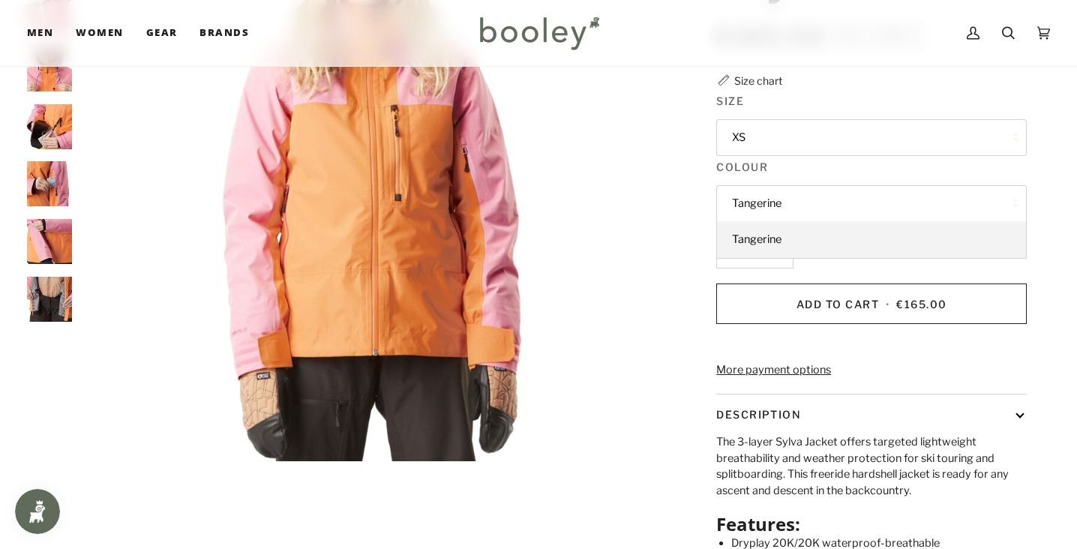
scroll to position [0, 0]
click at [903, 222] on button "Tangerine" at bounding box center [871, 203] width 310 height 37
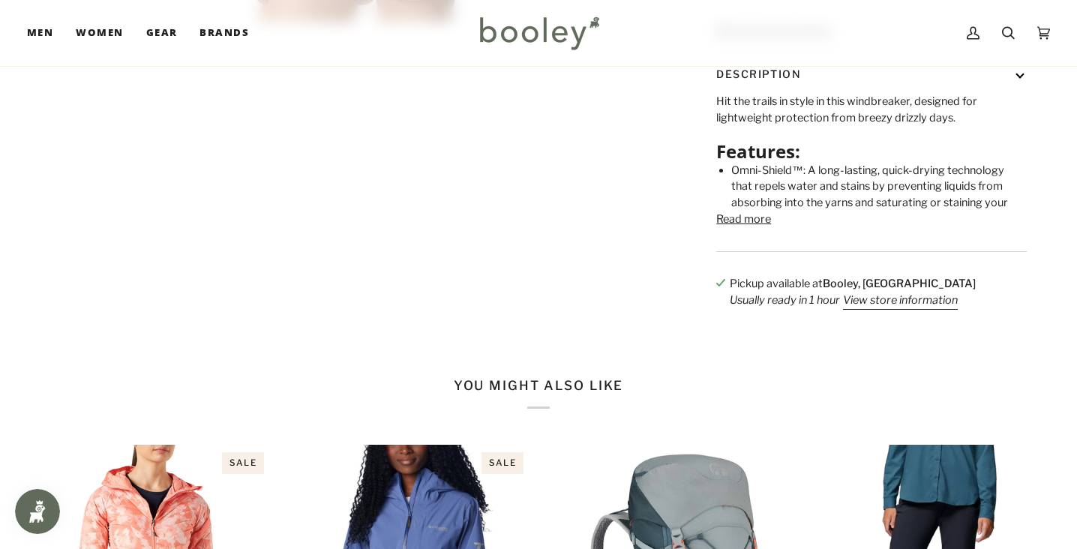
scroll to position [654, 0]
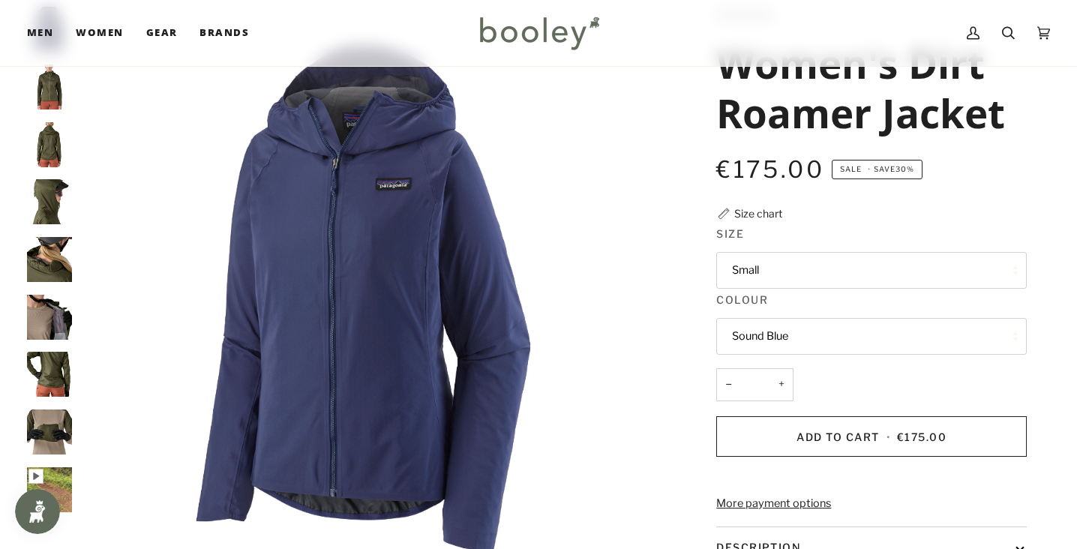
scroll to position [97, 0]
click at [59, 83] on img "Patagonia Women's Dirt Roamer Jacket - Booley Galway" at bounding box center [49, 87] width 45 height 45
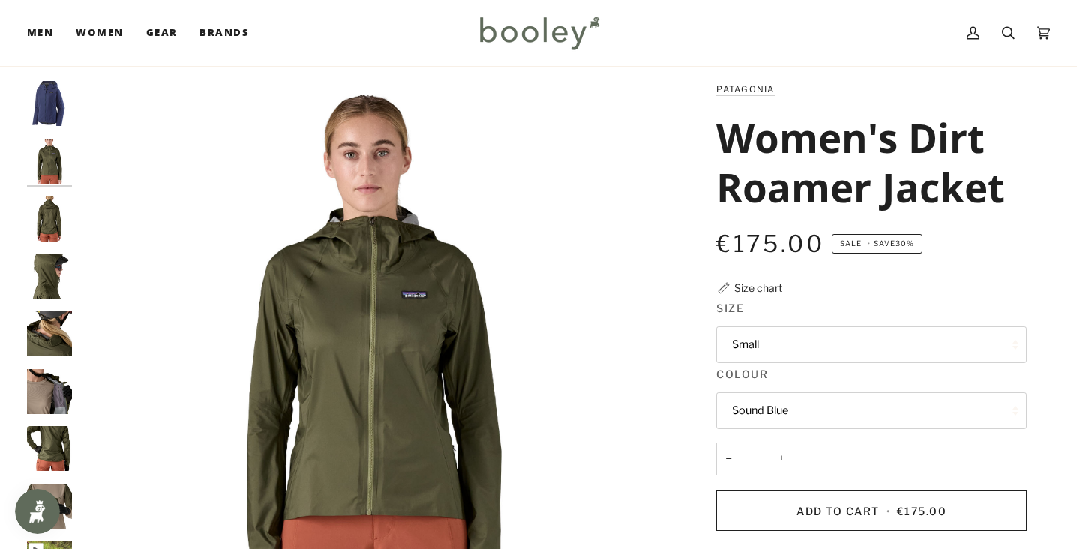
scroll to position [0, 0]
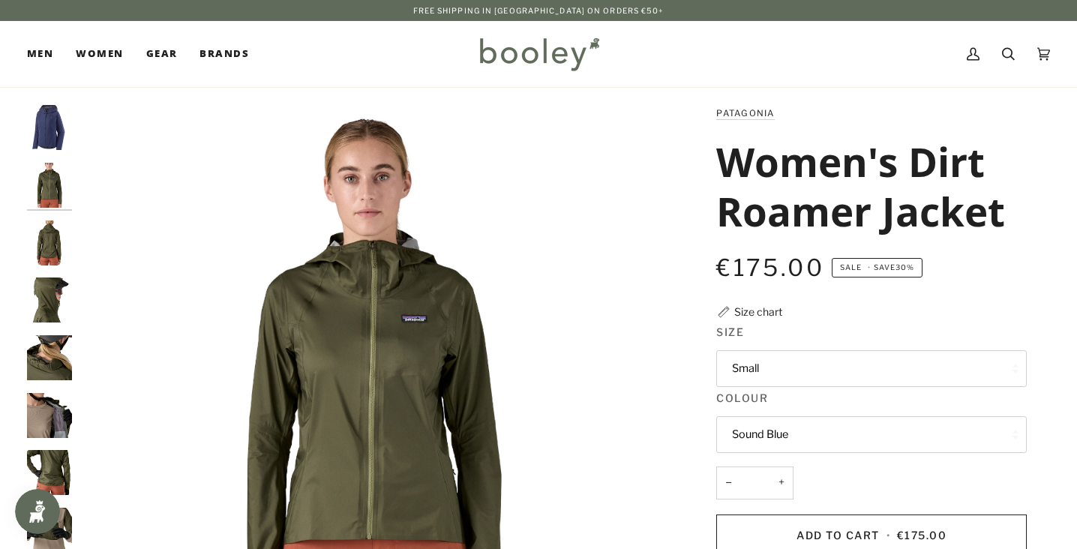
click at [58, 142] on img "Patagonia Women's Dirt Roamer Jacket Sound Blue - Booley Galway" at bounding box center [49, 127] width 45 height 45
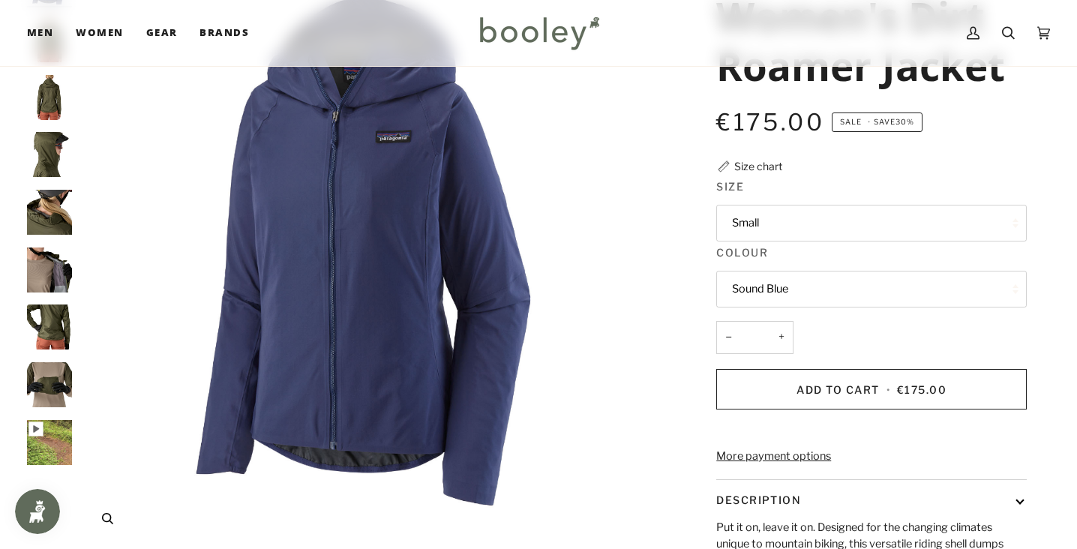
scroll to position [178, 0]
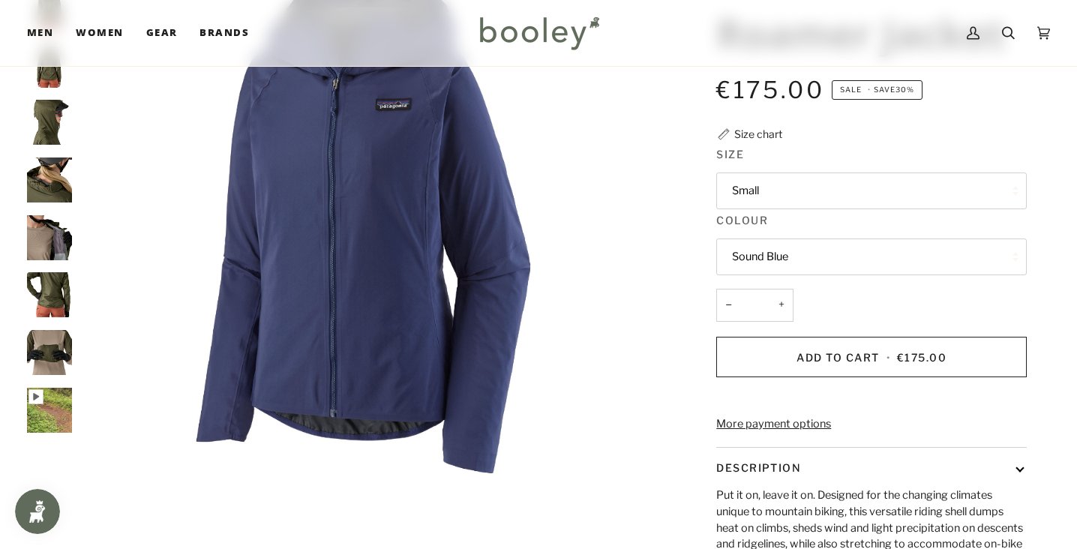
click at [785, 179] on button "Small" at bounding box center [871, 190] width 310 height 37
click at [56, 339] on img "Patagonia Women's Dirt Roamer Jacket - Booley Galway" at bounding box center [49, 352] width 45 height 45
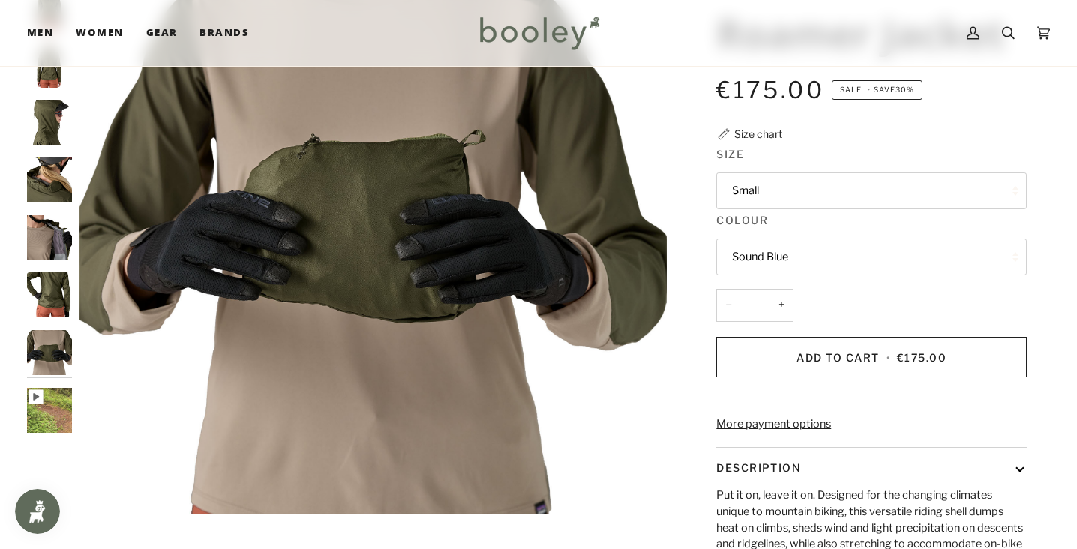
click at [61, 272] on img "Patagonia Women's Dirt Roamer Jacket - Booley Galway" at bounding box center [49, 294] width 45 height 45
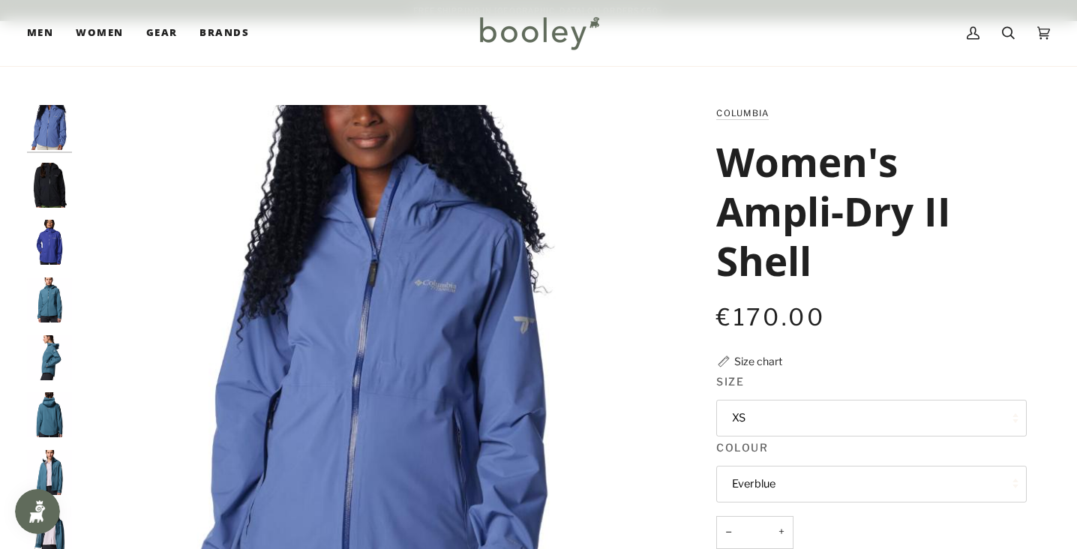
scroll to position [172, 0]
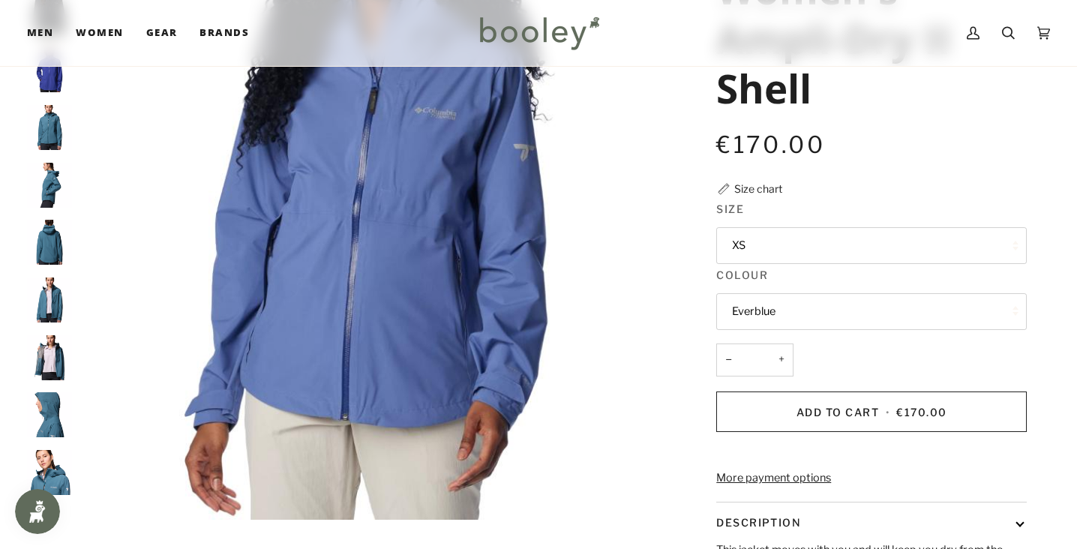
click at [770, 330] on button "Everblue" at bounding box center [871, 311] width 310 height 37
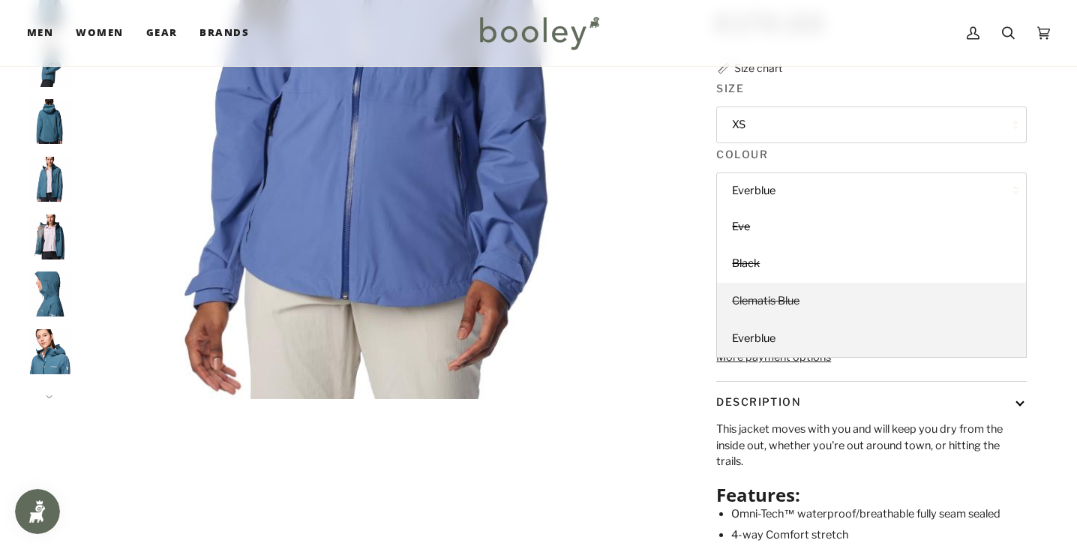
scroll to position [292, 0]
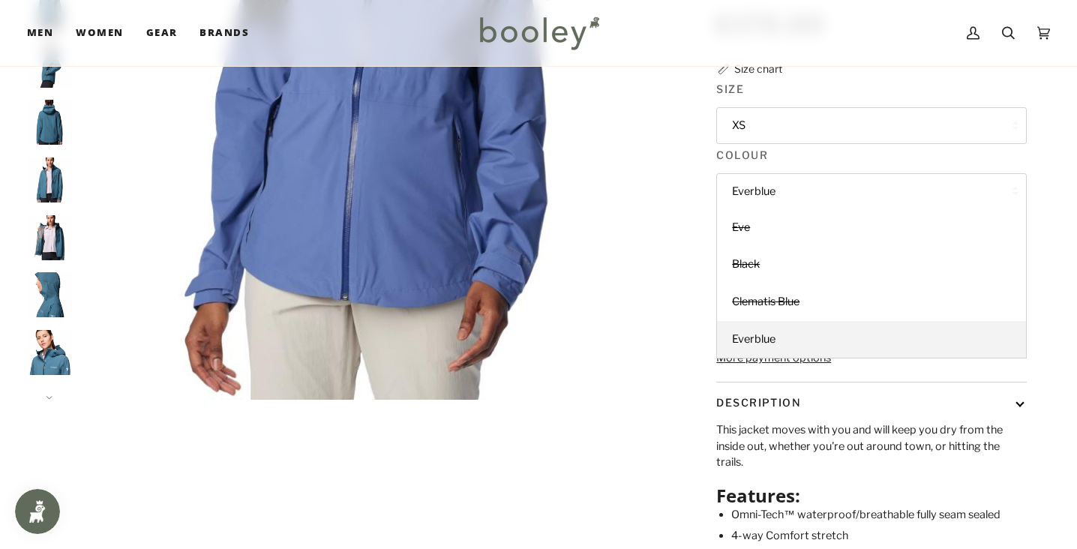
click at [678, 386] on div "Columbia Women's Ampli-Dry II Shell €170.00 Sale • Save Size chart Size XS XS" at bounding box center [858, 245] width 384 height 864
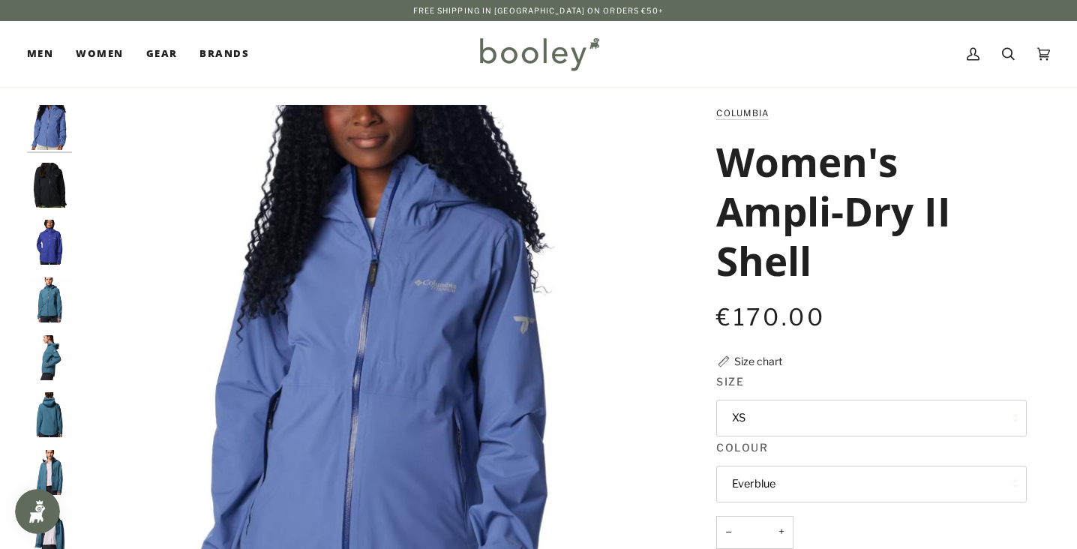
scroll to position [0, 0]
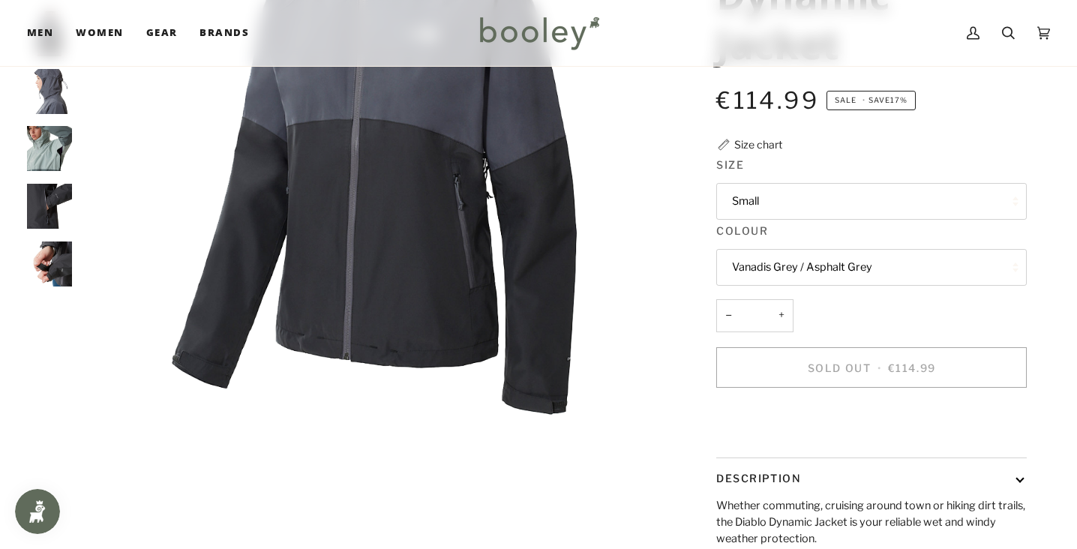
scroll to position [268, 0]
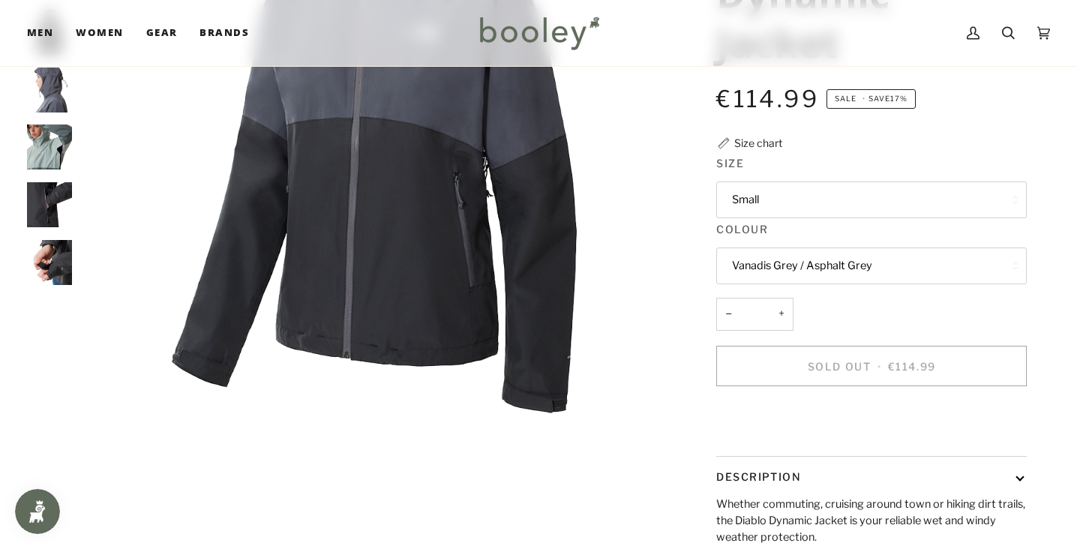
click at [843, 284] on button "Vanadis Grey / Asphalt Grey" at bounding box center [871, 265] width 310 height 37
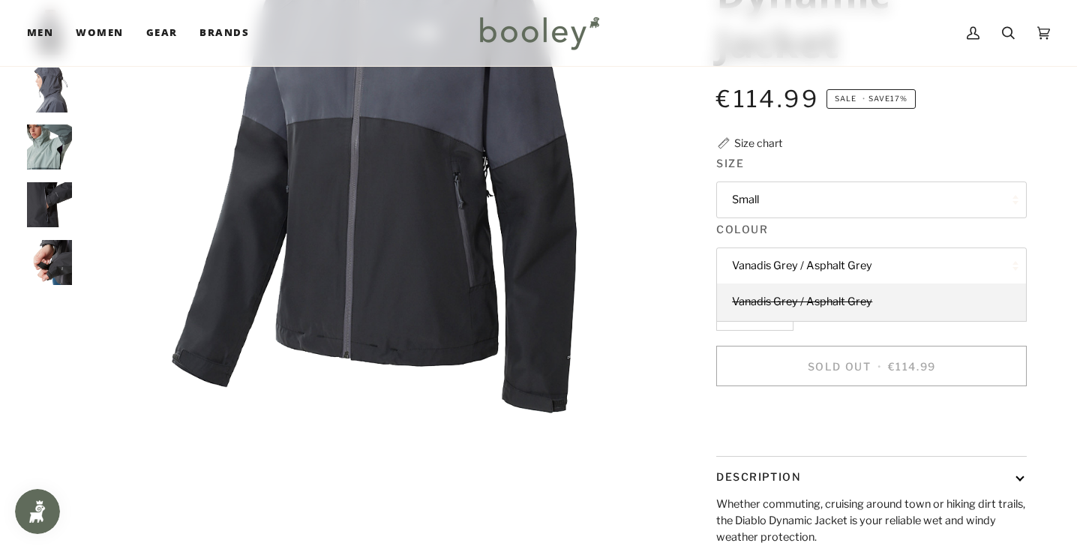
click at [843, 284] on button "Vanadis Grey / Asphalt Grey" at bounding box center [871, 265] width 310 height 37
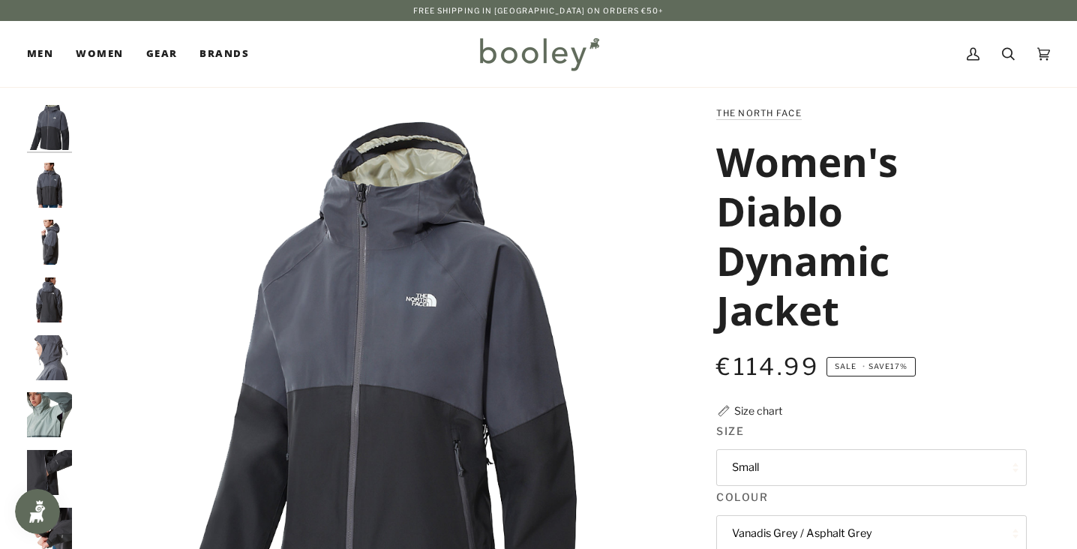
scroll to position [0, 0]
